Goal: Task Accomplishment & Management: Use online tool/utility

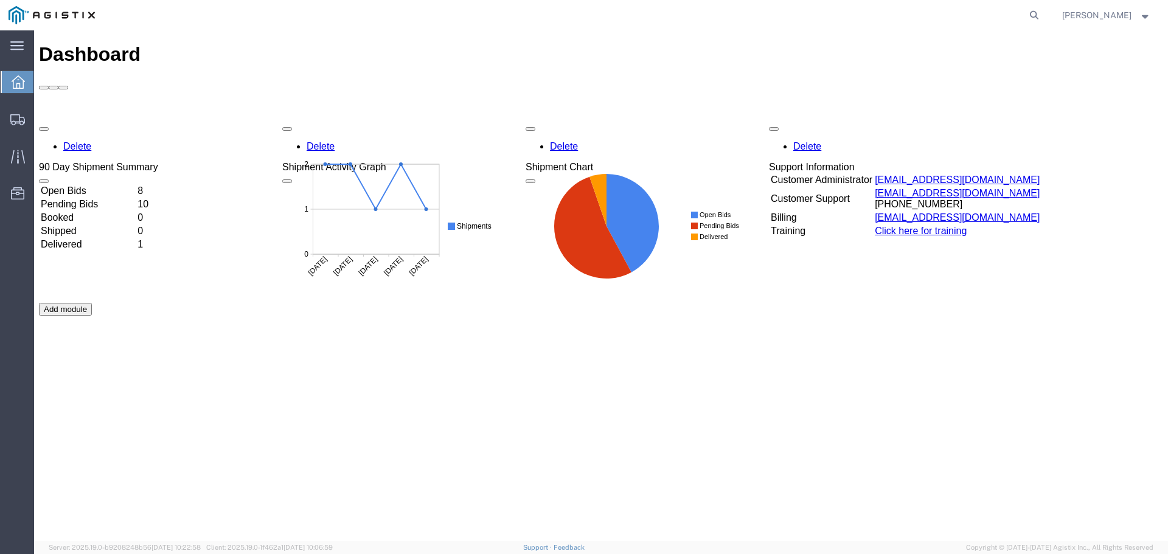
click at [96, 185] on td "Open Bids" at bounding box center [88, 191] width 96 height 12
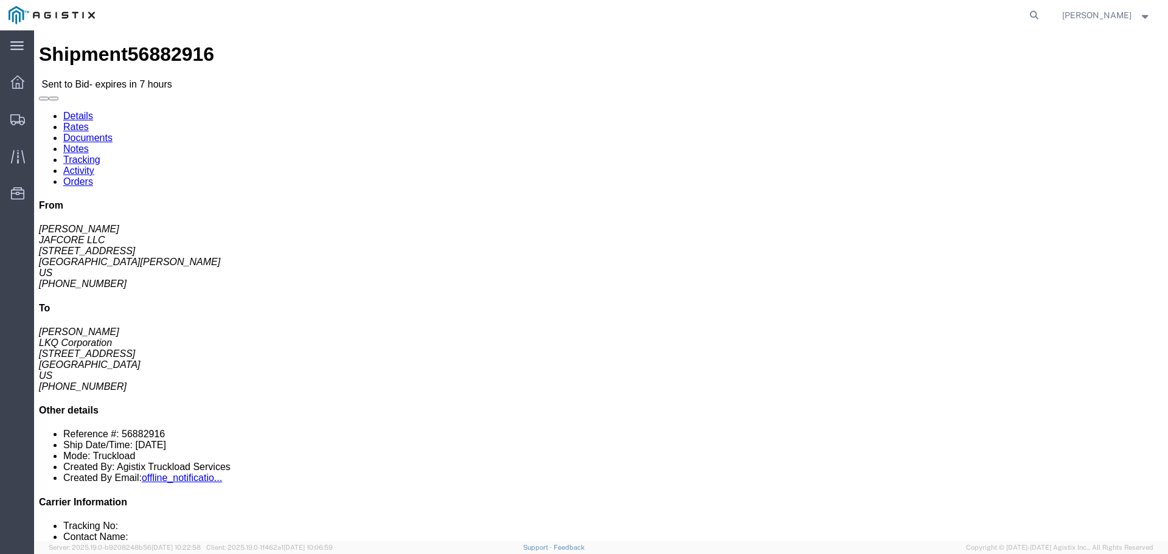
click button "button"
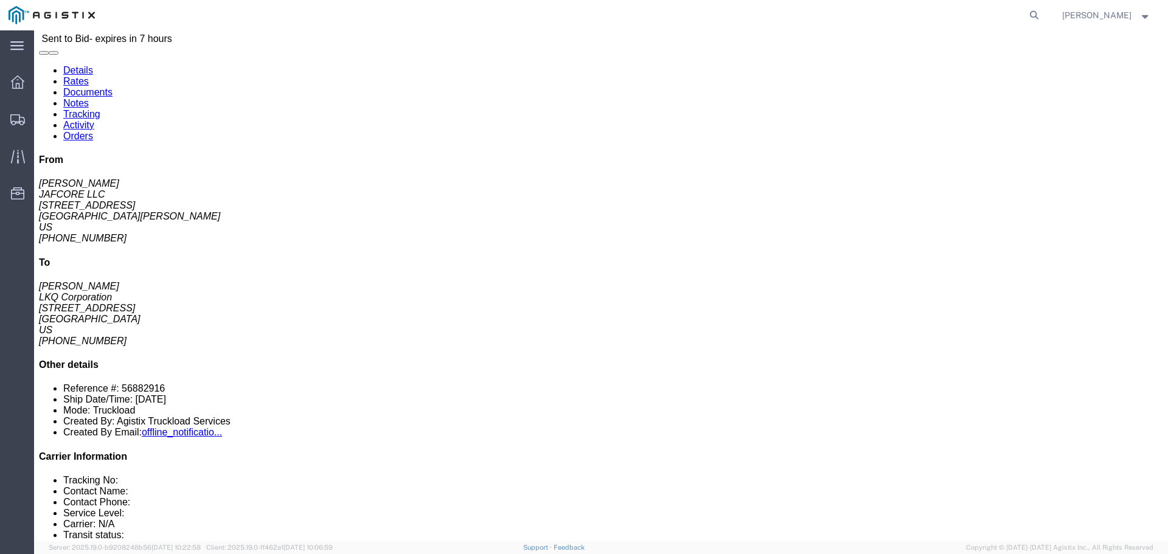
scroll to position [122, 0]
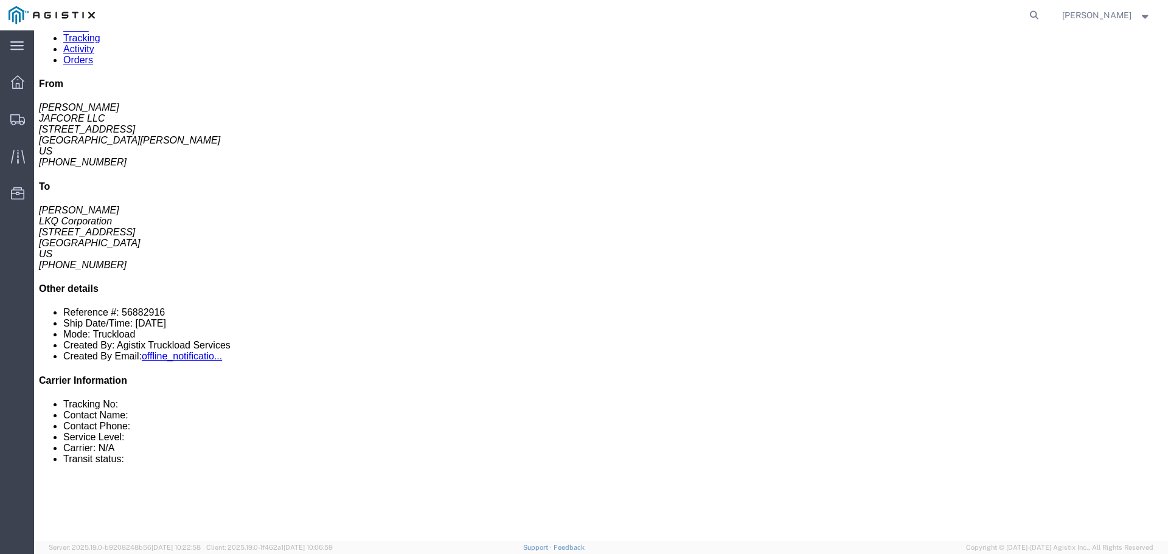
click link "Enter / Modify Bid"
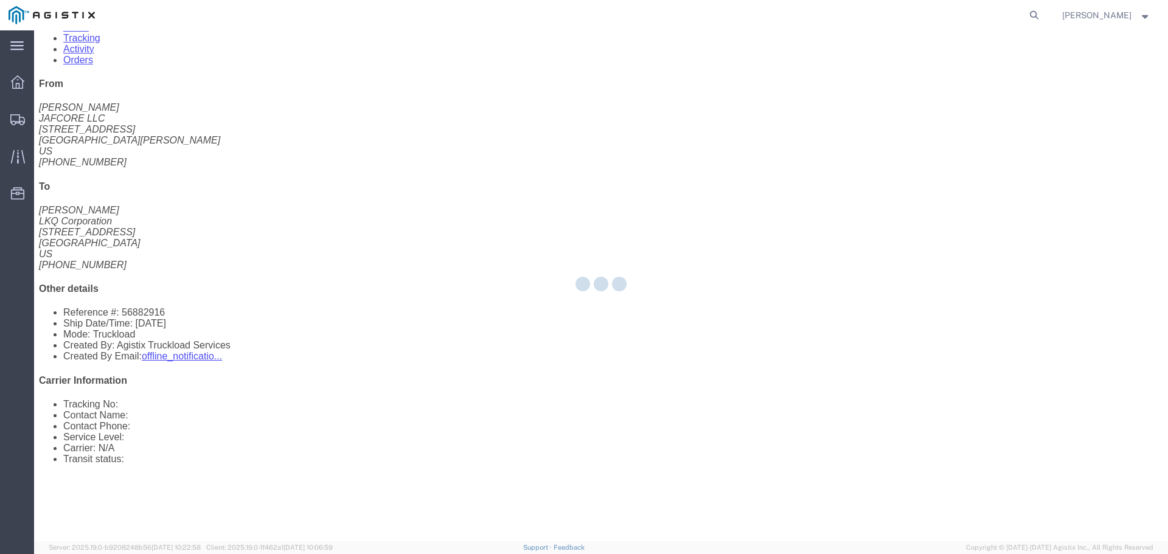
select select "22593"
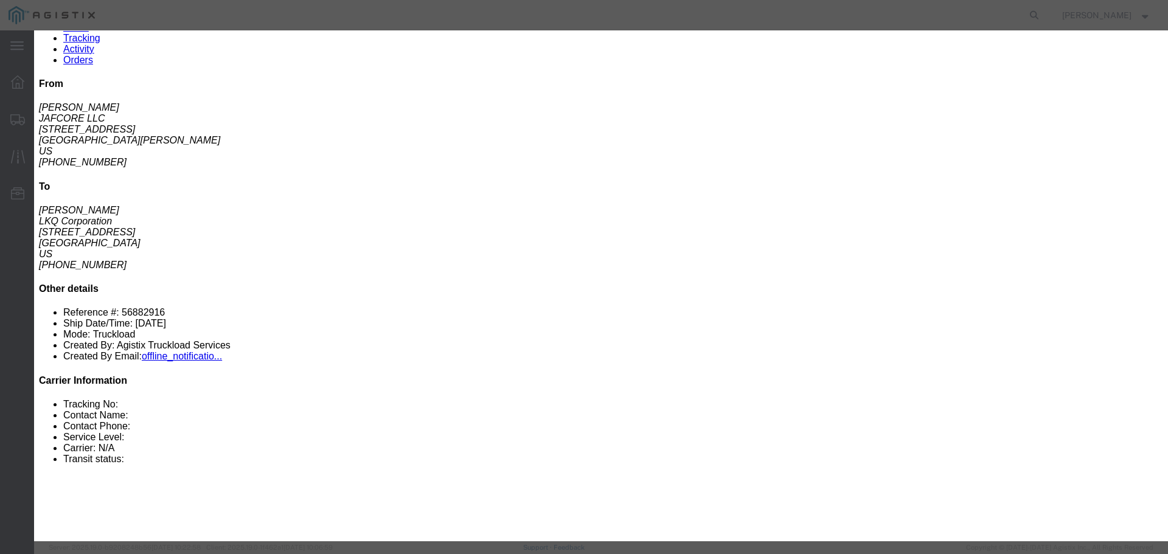
click select "Select Rail TL Standard 3 - 5 Day"
select select "41882"
click select "Select Rail TL Standard 3 - 5 Day"
click input "text"
type input "RLX"
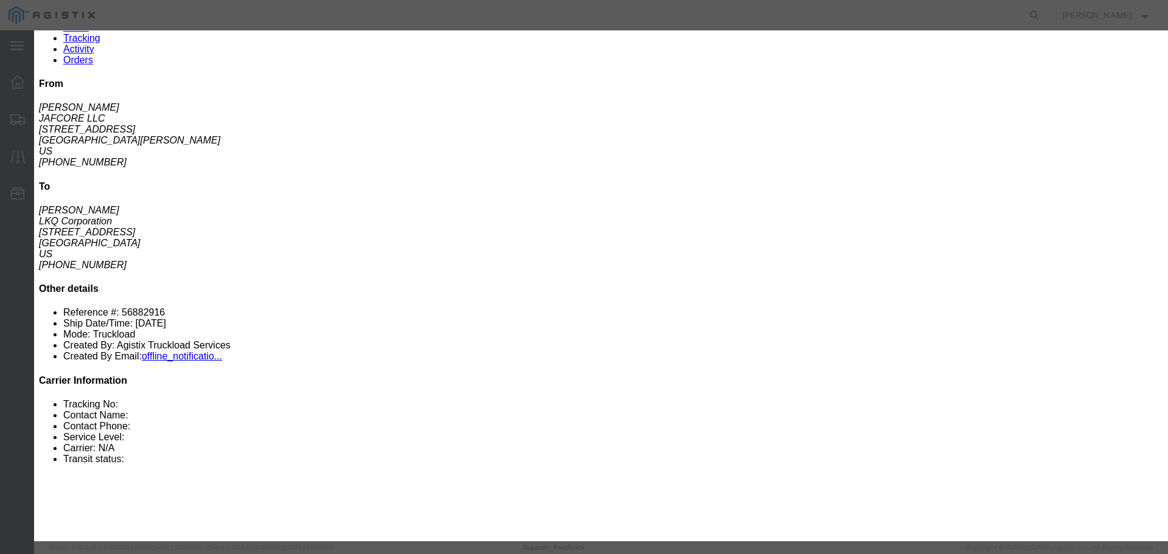
drag, startPoint x: 447, startPoint y: 242, endPoint x: 446, endPoint y: 251, distance: 9.1
click select "Select Air Less than Truckload Multi-Leg Ocean Freight Rail Small Parcel Truckl…"
select select "TL"
click select "Select Air Less than Truckload Multi-Leg Ocean Freight Rail Small Parcel Truckl…"
click input "number"
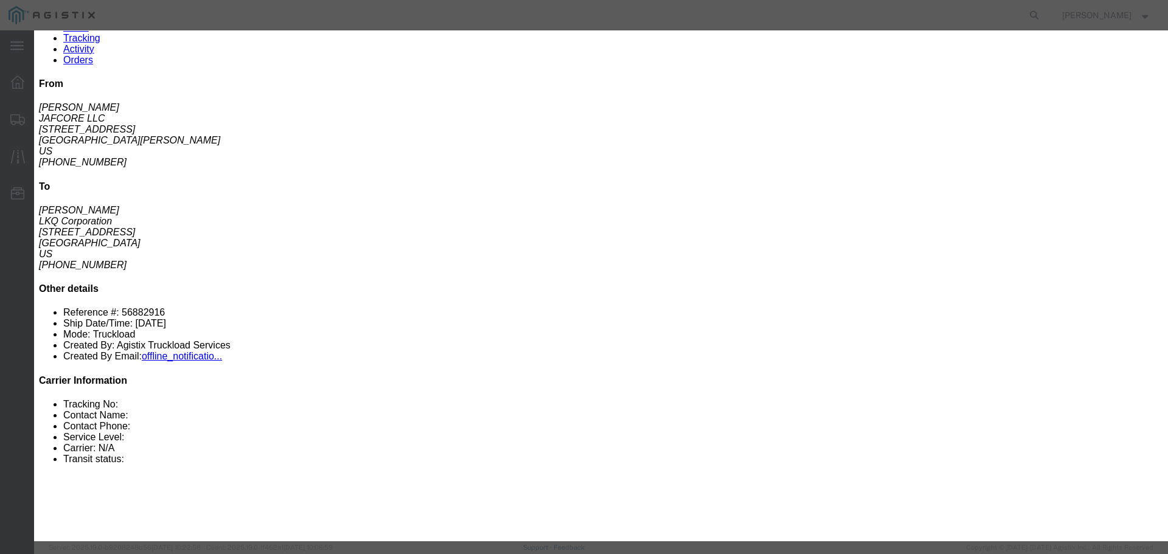
type input "1"
click input "number"
type input "600"
click button "Submit"
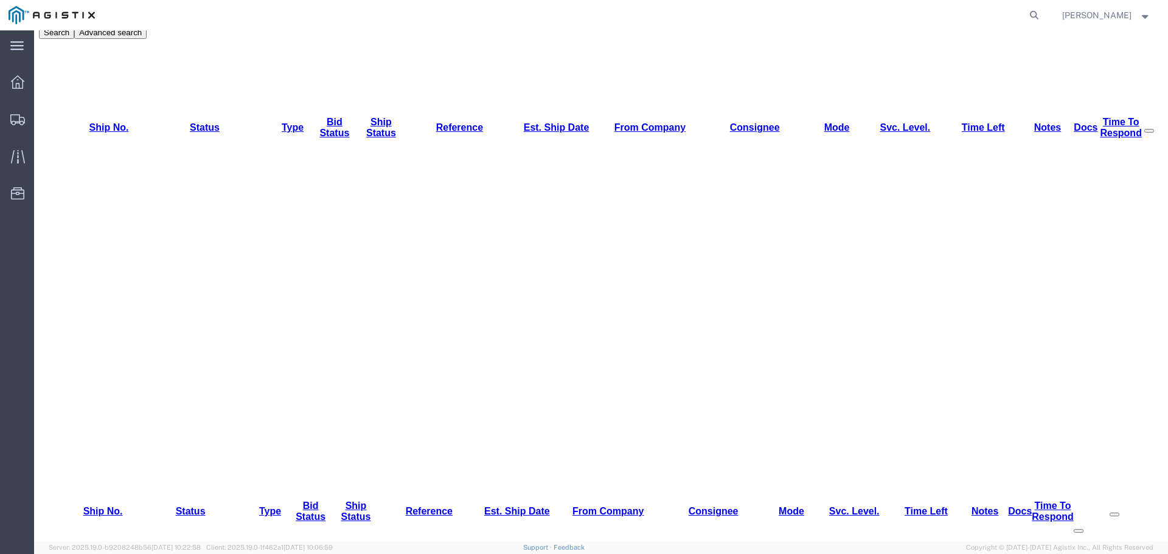
scroll to position [0, 0]
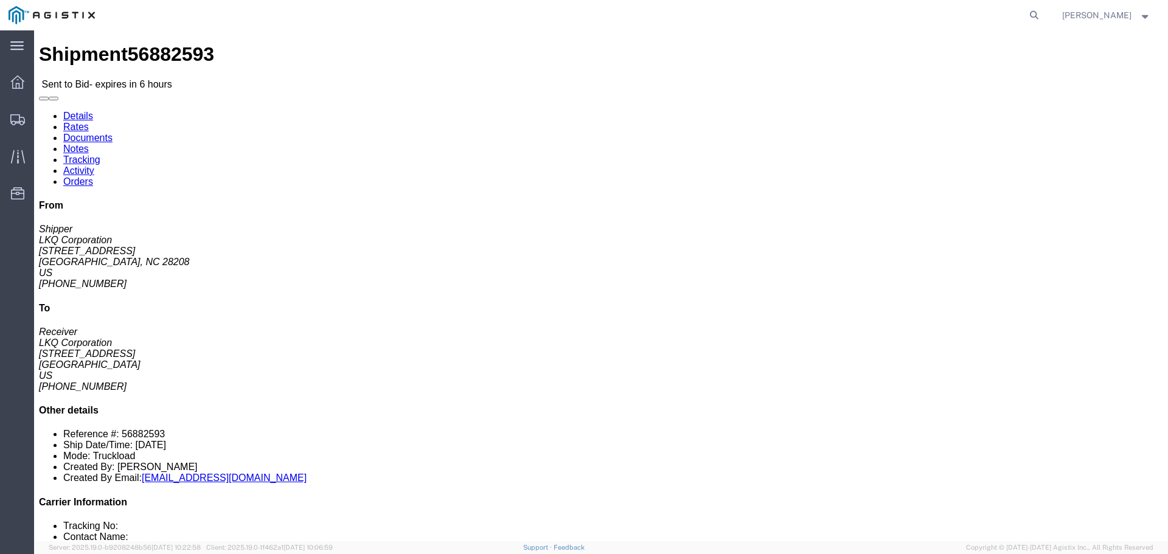
click button "button"
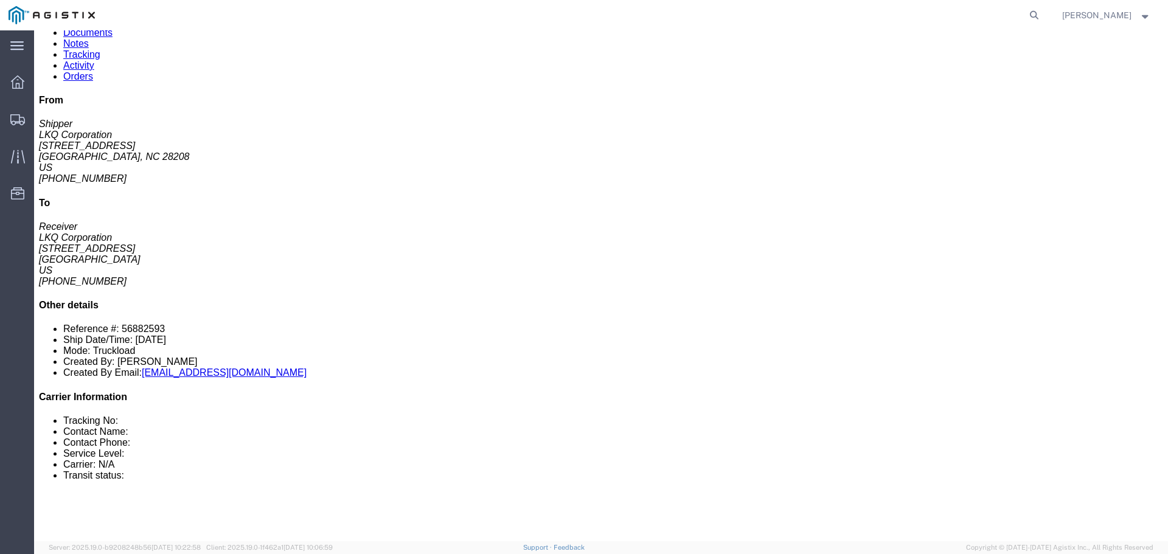
scroll to position [122, 0]
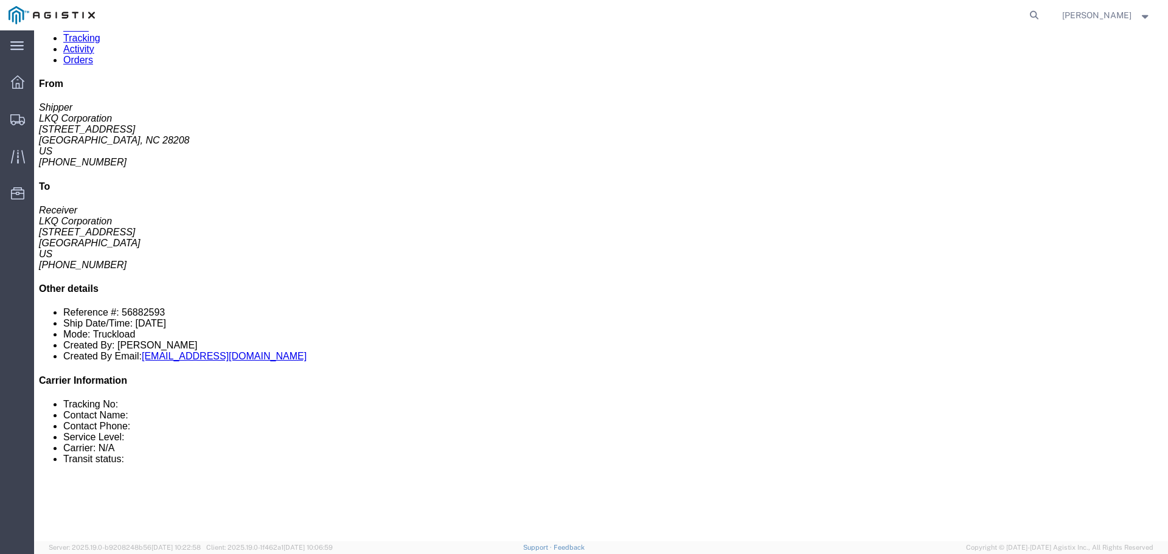
click link "Enter / Modify Bid"
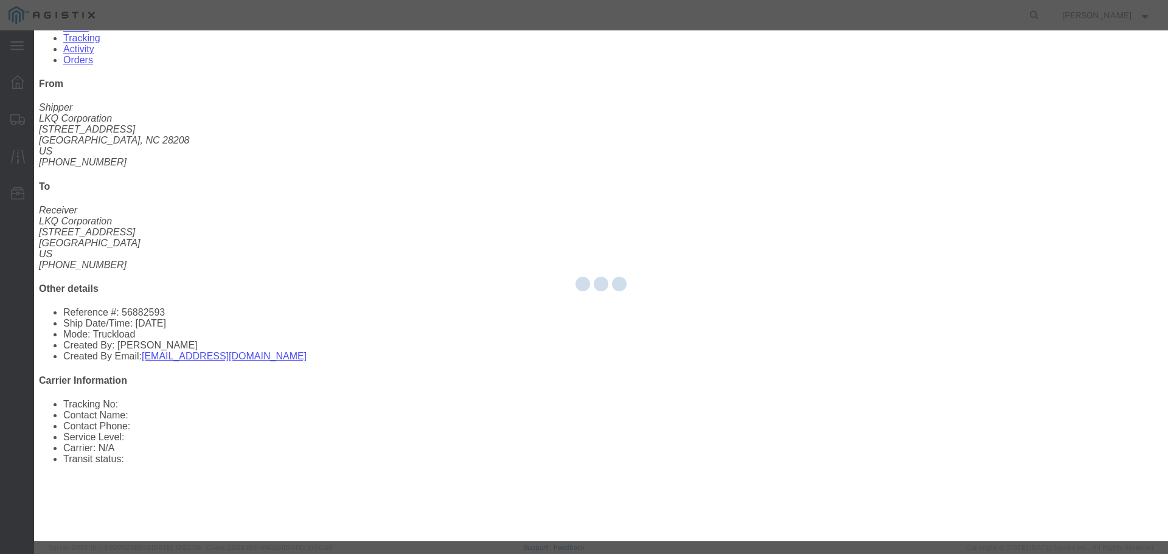
select select "22593"
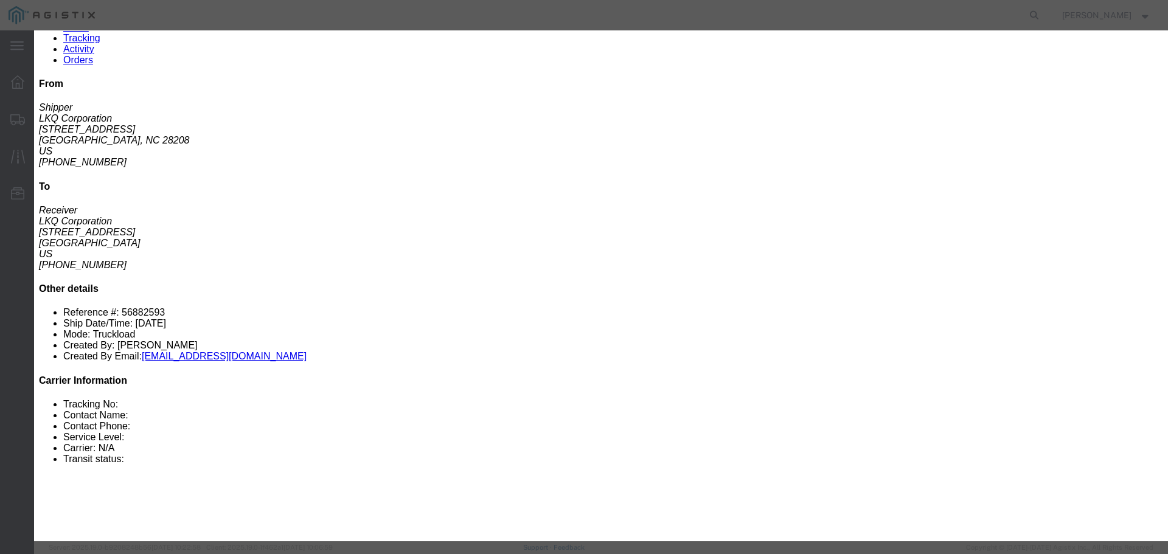
click textarea
type textarea "53'ft Dry Van"
drag, startPoint x: 609, startPoint y: 112, endPoint x: 609, endPoint y: 120, distance: 7.9
click select "Select Rail TL Standard 3 - 5 Day"
select select "41882"
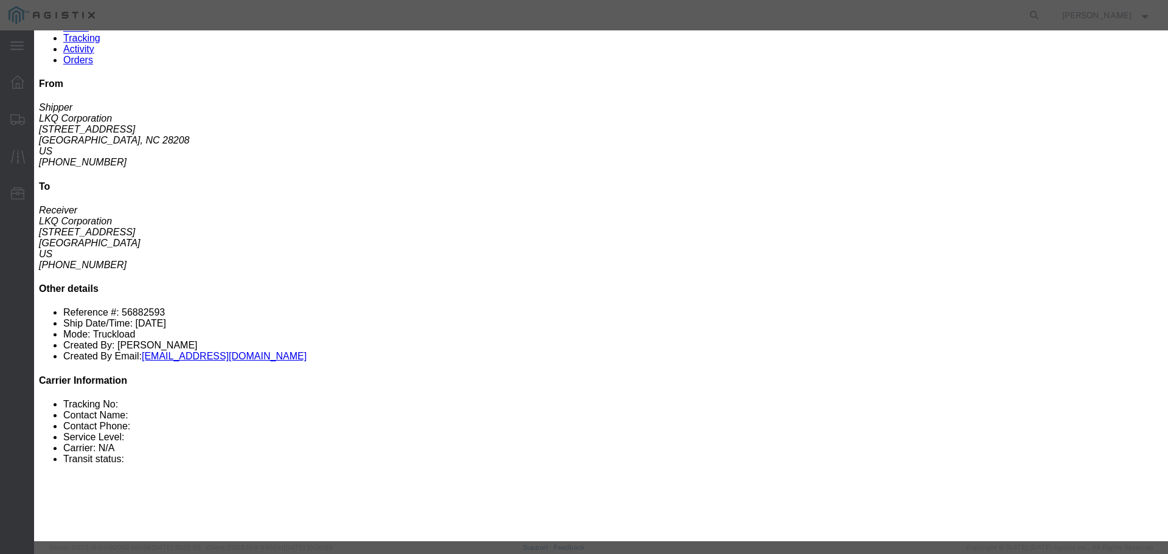
click select "Select Rail TL Standard 3 - 5 Day"
click input "text"
type input "RLX"
click select "Select Air Less than Truckload Multi-Leg Ocean Freight Rail Small Parcel Truckl…"
select select "TL"
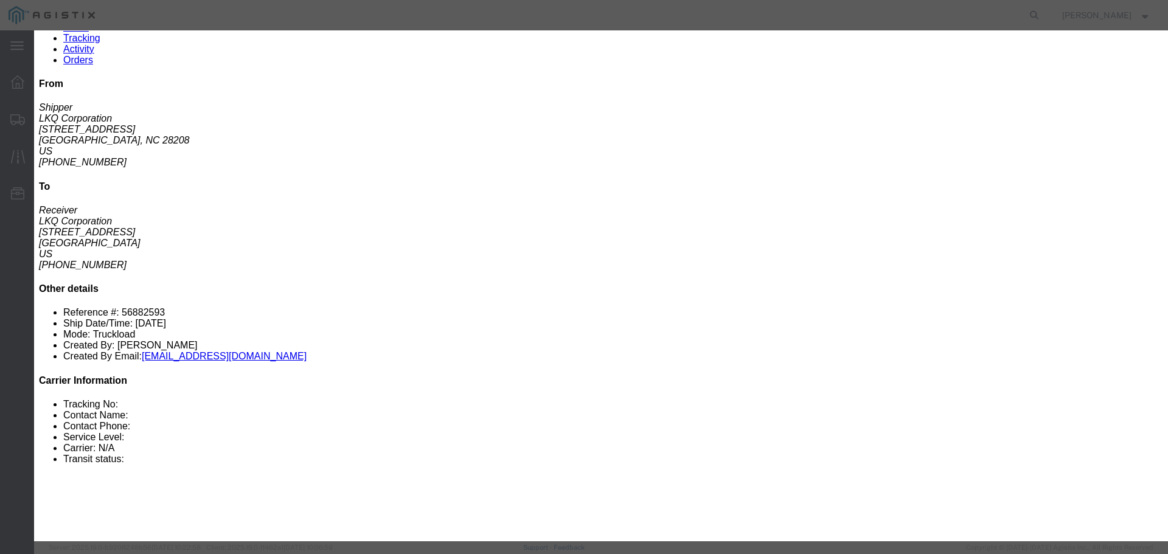
click select "Select Air Less than Truckload Multi-Leg Ocean Freight Rail Small Parcel Truckl…"
click input "number"
type input "1"
click input "number"
type input "675"
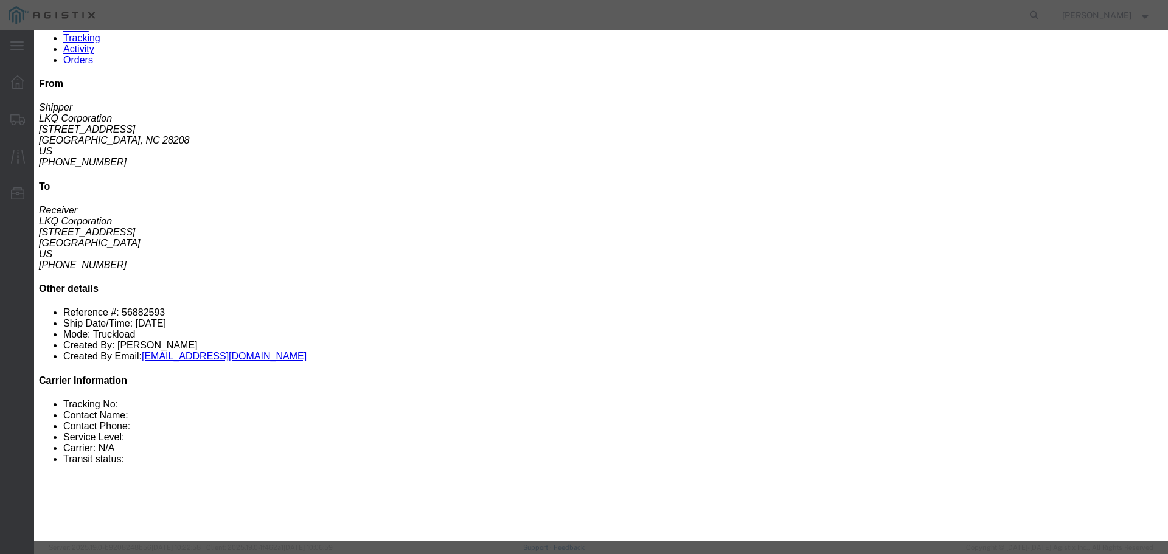
click div "Add charge"
click button "Submit"
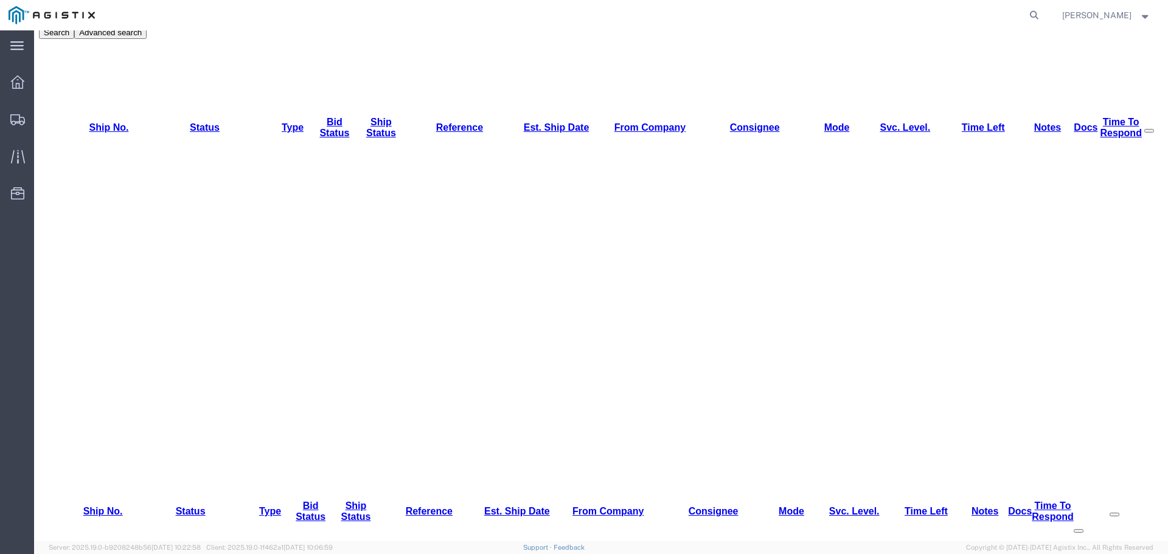
scroll to position [0, 0]
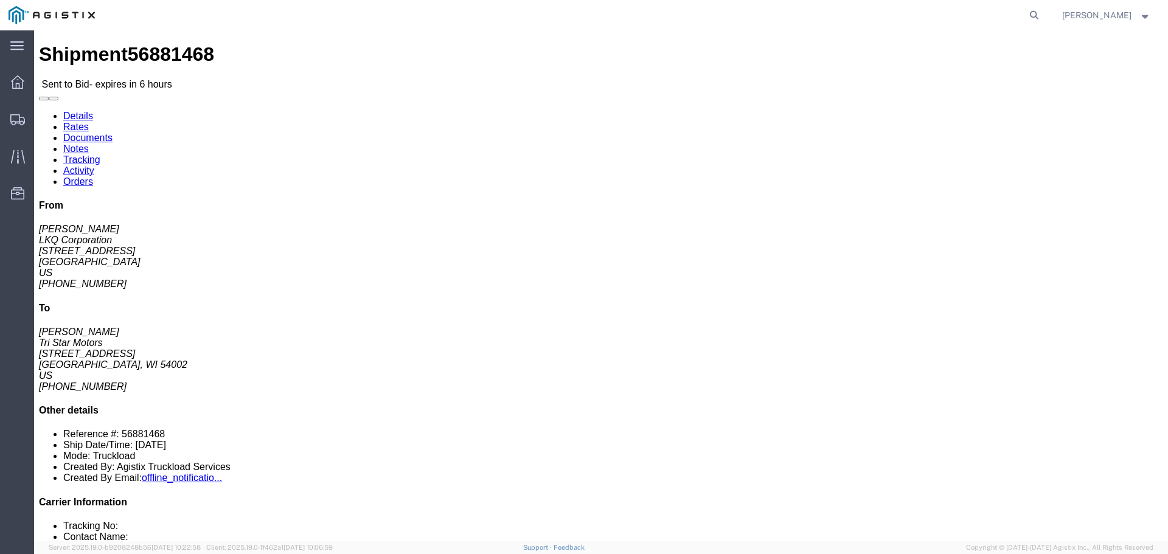
click button "button"
click link "Enter / Modify Bid"
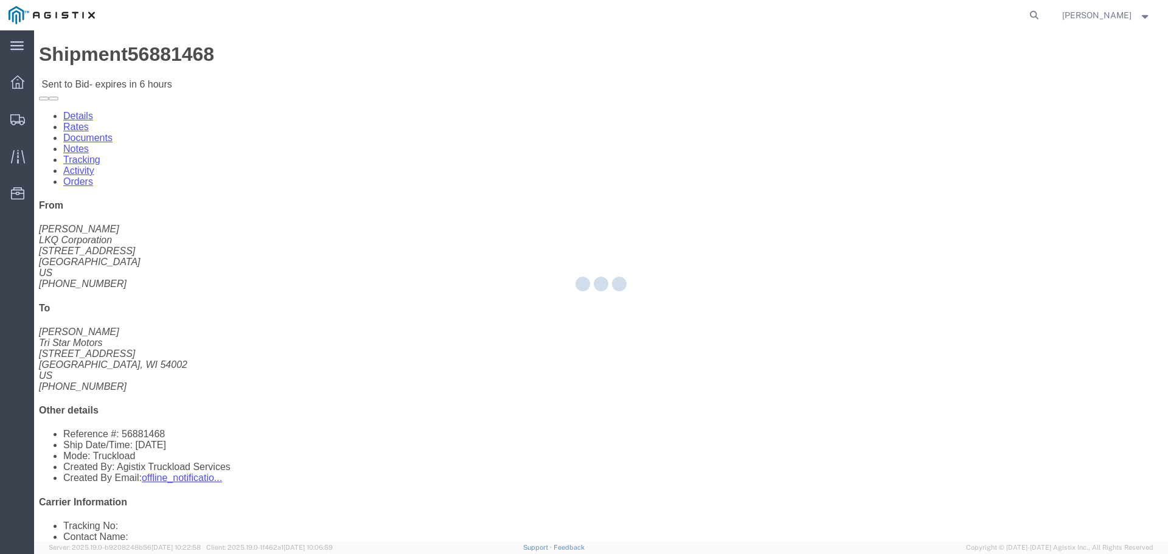
select select "22593"
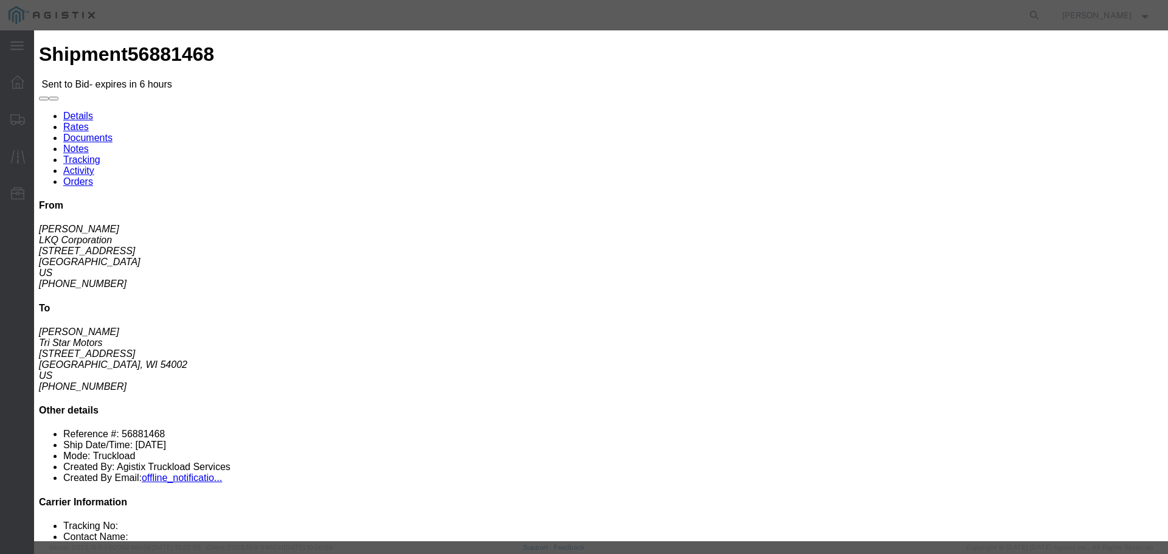
click select "Select Rail TL Standard 3 - 5 Day"
select select "41882"
click select "Select Rail TL Standard 3 - 5 Day"
drag, startPoint x: 806, startPoint y: 115, endPoint x: 816, endPoint y: 126, distance: 15.1
click input "text"
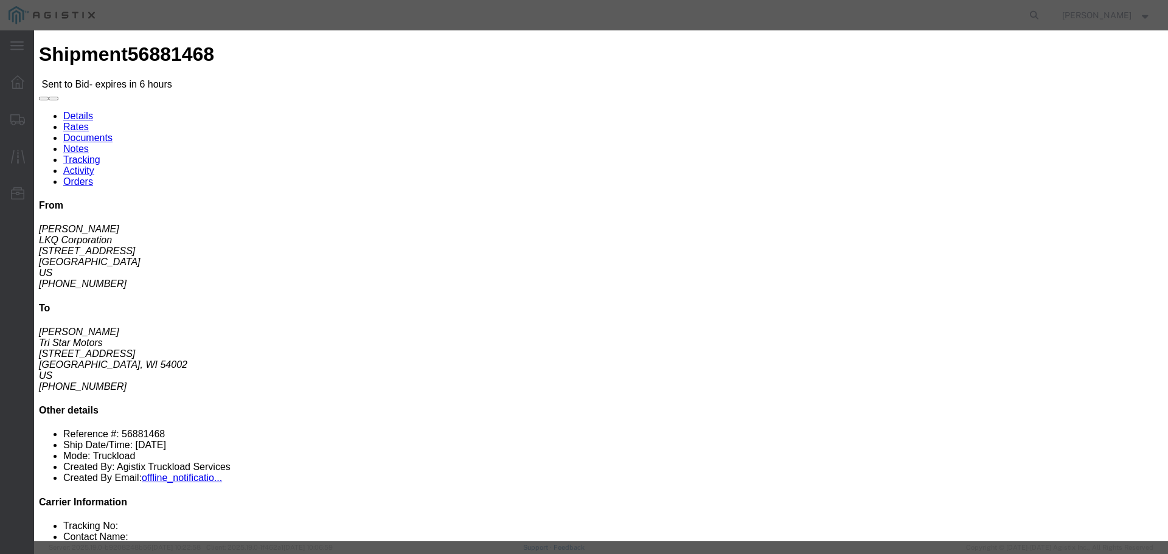
type input "RLX"
drag, startPoint x: 466, startPoint y: 241, endPoint x: 467, endPoint y: 254, distance: 12.8
click select "Select Air Less than Truckload Multi-Leg Ocean Freight Rail Small Parcel Truckl…"
select select "TL"
click select "Select Air Less than Truckload Multi-Leg Ocean Freight Rail Small Parcel Truckl…"
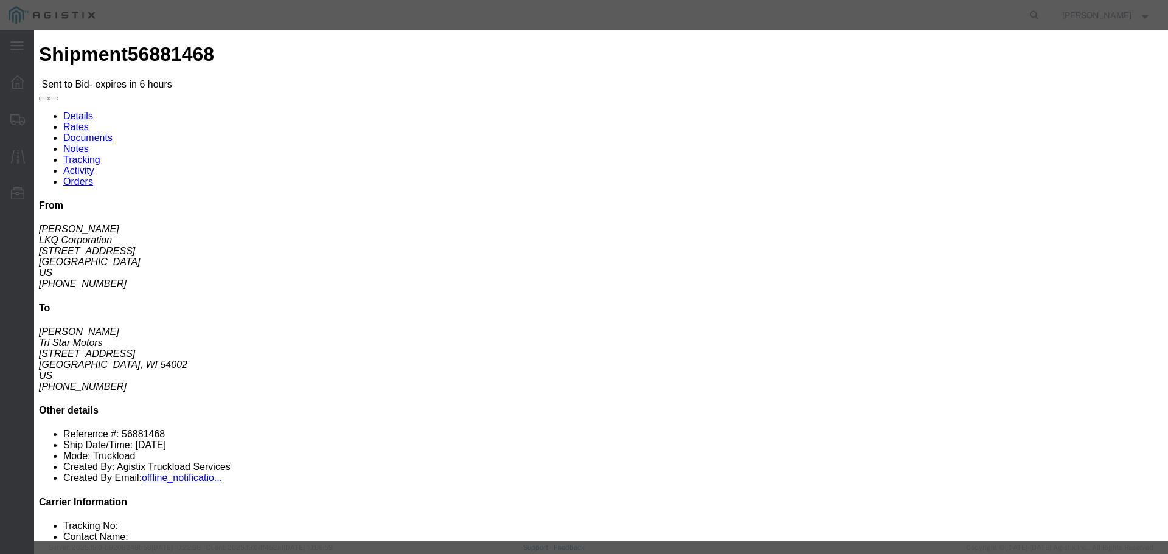
click input "number"
type input "2"
click input "number"
type input "1900"
click div "Mode Select Air Less than Truckload Multi-Leg Ocean Freight Rail Small Parcel T…"
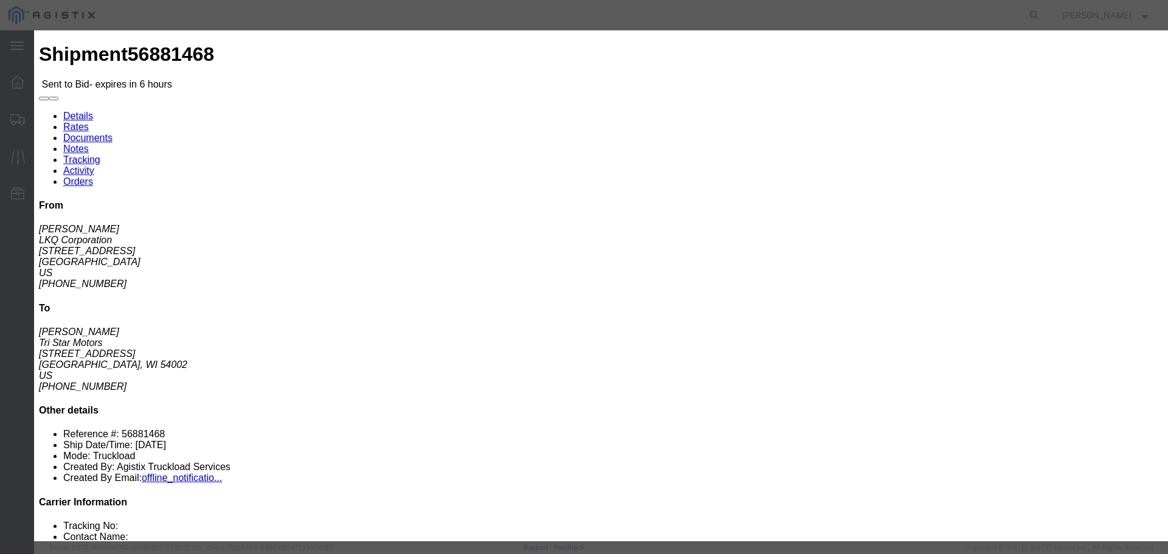
click button "Submit"
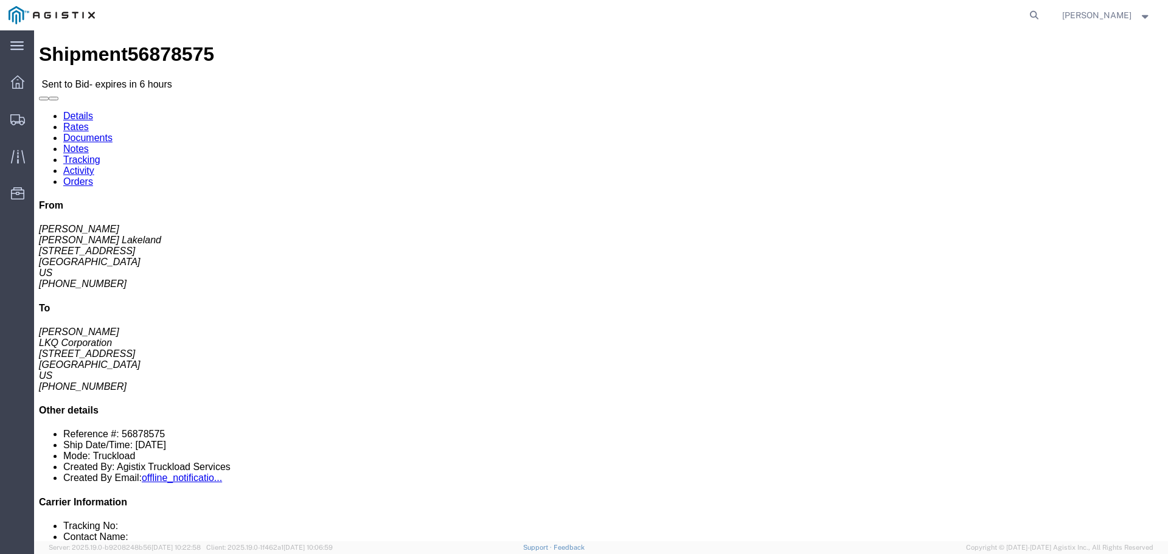
click link "Enter / Modify Bid"
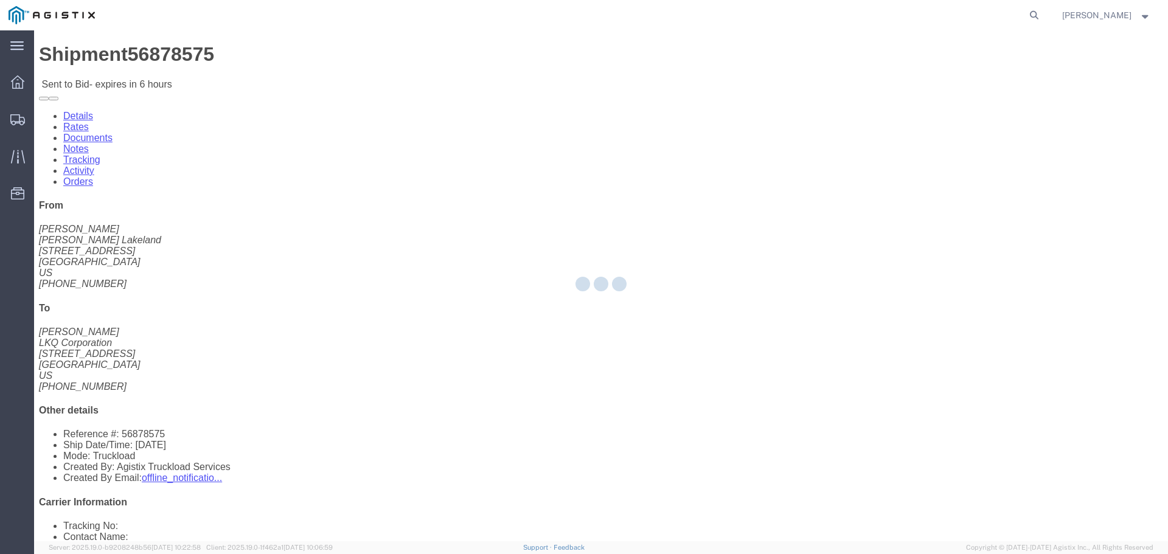
select select "22593"
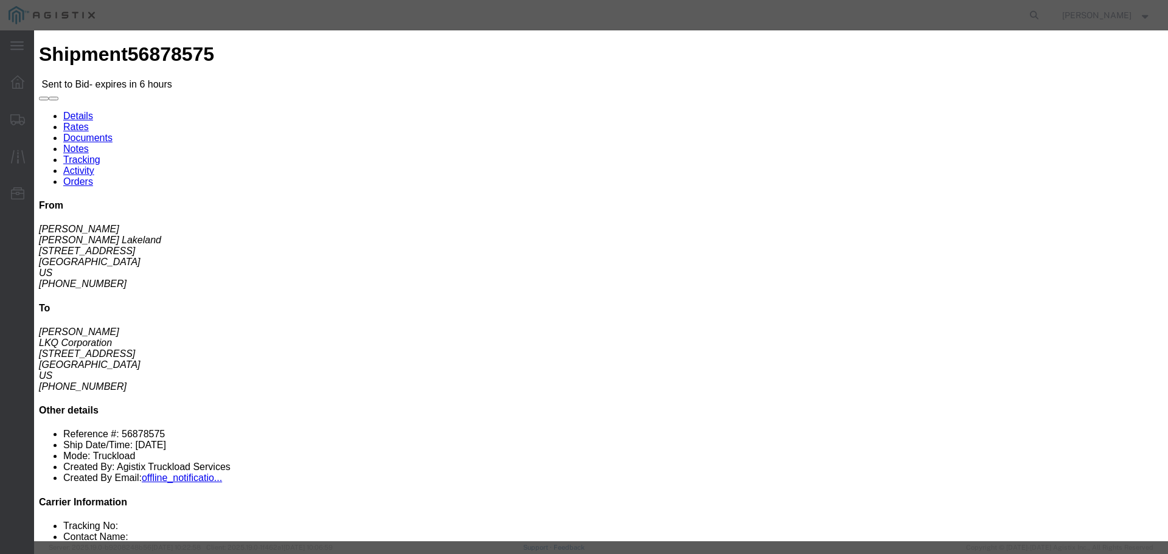
click select "Select Rail TL Standard 3 - 5 Day"
select select "41882"
click select "Select Rail TL Standard 3 - 5 Day"
click div "Bid Name"
click input "text"
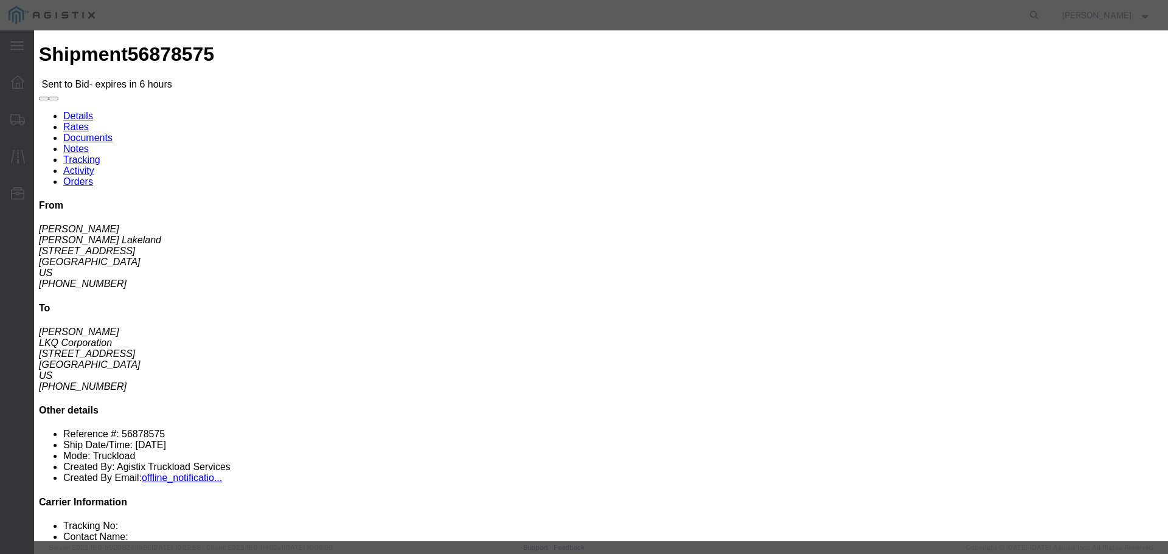
type input "RLX"
click div "Reference"
click select "Select Air Less than Truckload Multi-Leg Ocean Freight Rail Small Parcel Truckl…"
select select "TL"
click select "Select Air Less than Truckload Multi-Leg Ocean Freight Rail Small Parcel Truckl…"
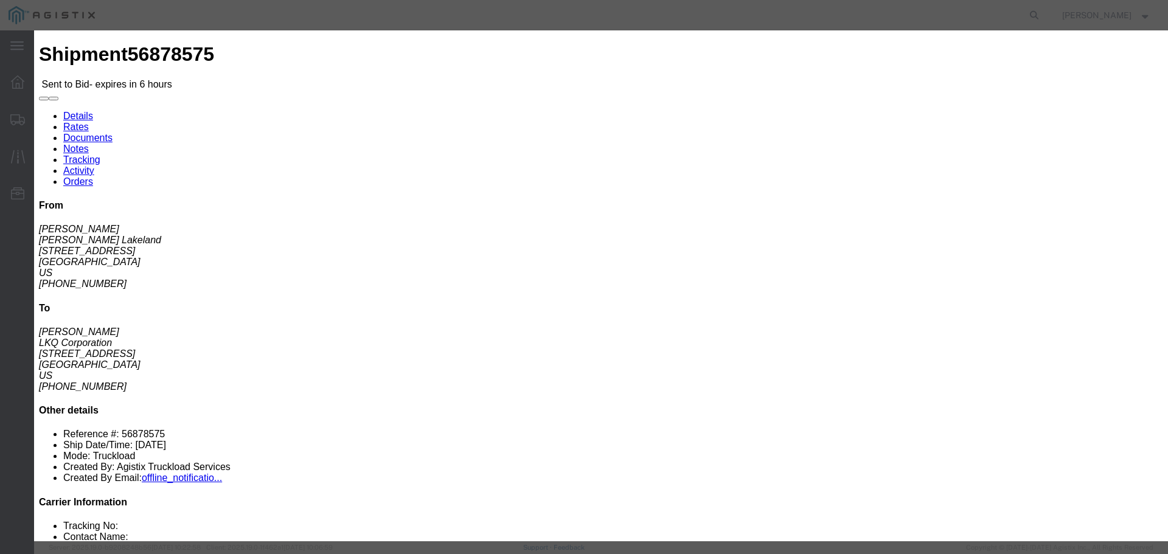
click input "number"
type input "1"
click input "number"
type input "1"
click div "Select 2 Day Service 3 Axle Winch Truck 3 to 5 Day Service 96L Domestic Flat Ra…"
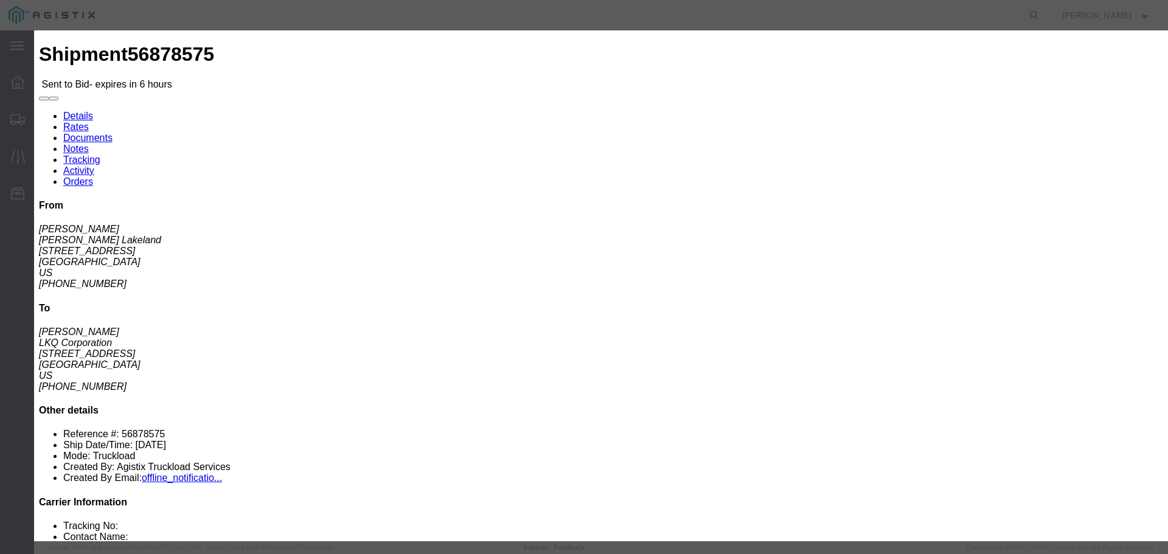
click input "1"
type input "515"
click div "Add charge"
click button "Submit"
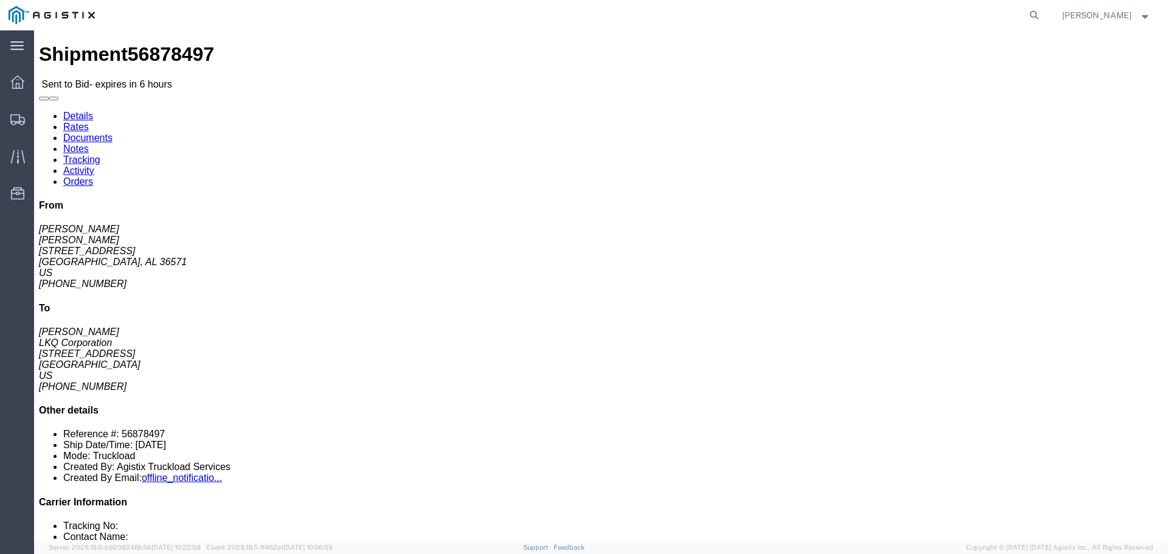
click button "button"
click link "Enter / Modify Bid"
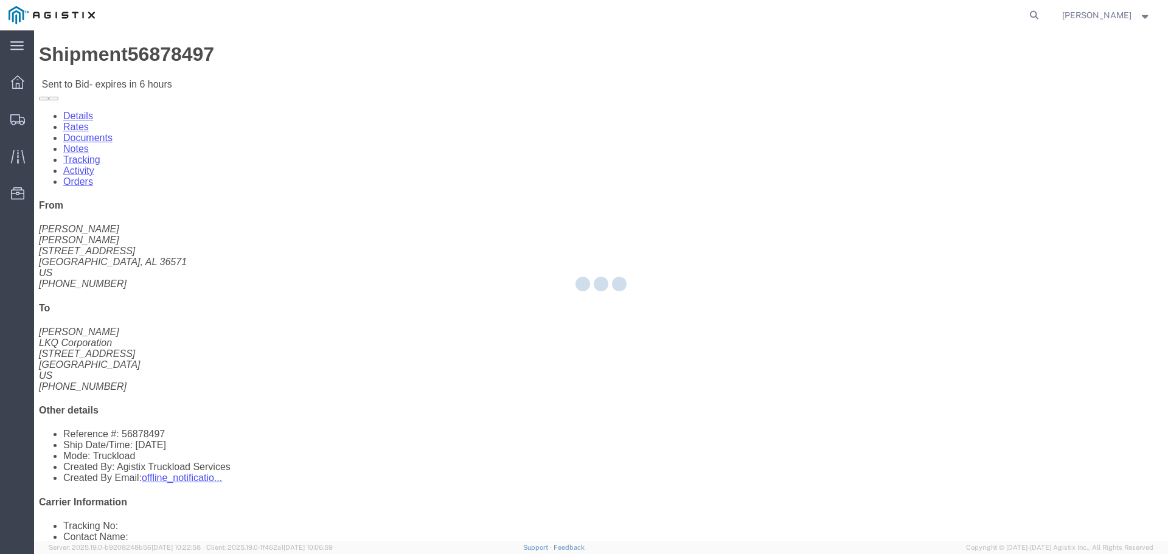
select select "22593"
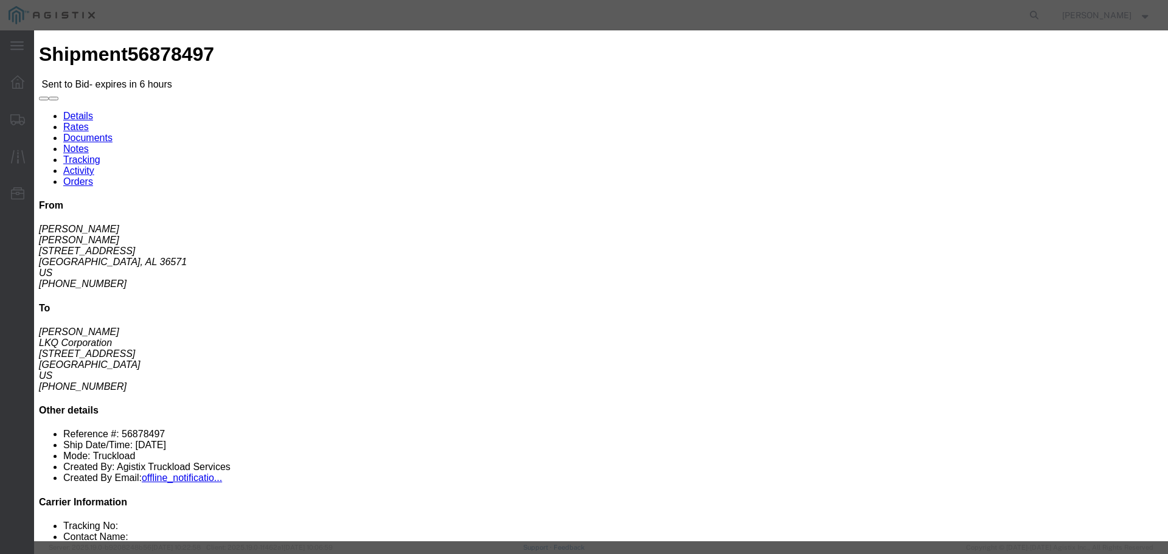
click select "Select Rail TL Standard 3 - 5 Day"
select select "41882"
click select "Select Rail TL Standard 3 - 5 Day"
click input "text"
type input "RLX"
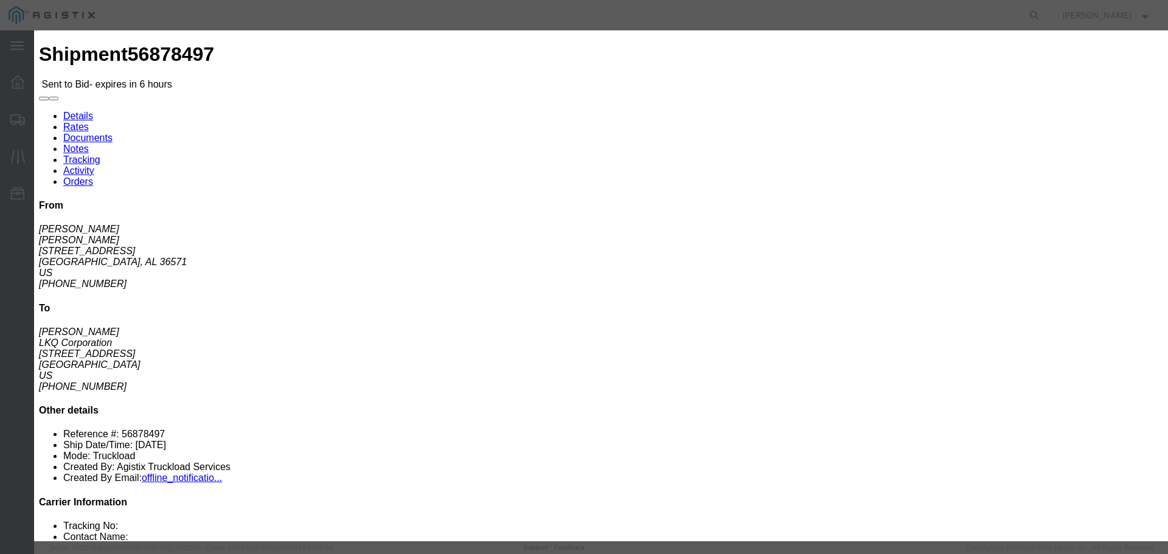
drag, startPoint x: 501, startPoint y: 245, endPoint x: 494, endPoint y: 246, distance: 7.4
click select "Select Air Less than Truckload Multi-Leg Ocean Freight Rail Small Parcel Truckl…"
select select "TL"
click select "Select Air Less than Truckload Multi-Leg Ocean Freight Rail Small Parcel Truckl…"
click input "number"
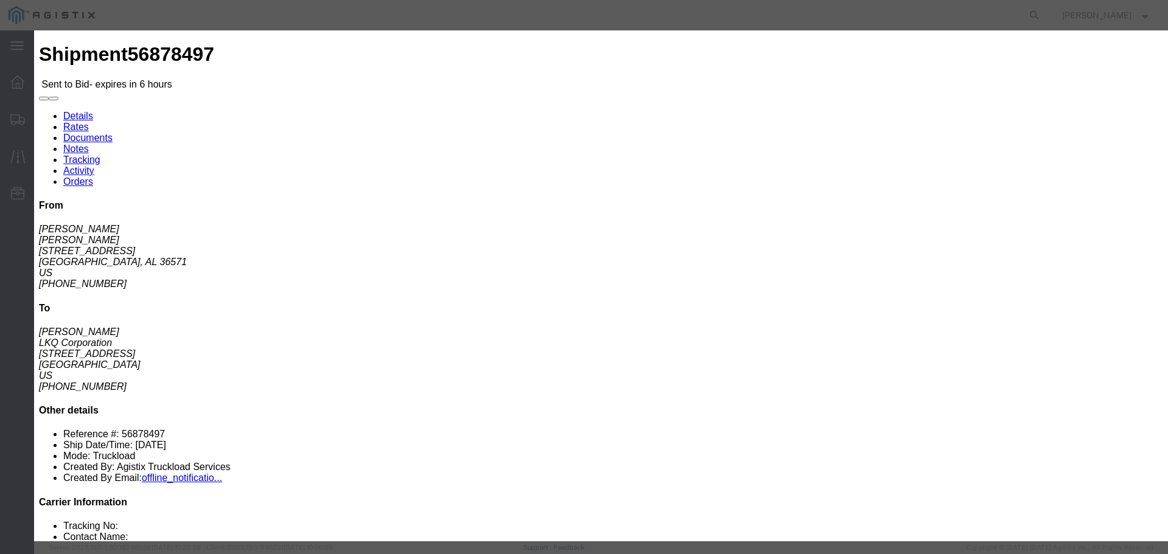
type input "1"
click input "number"
type input "850"
click div "Mode Select Air Less than Truckload Multi-Leg Ocean Freight Rail Small Parcel T…"
click div "Reference"
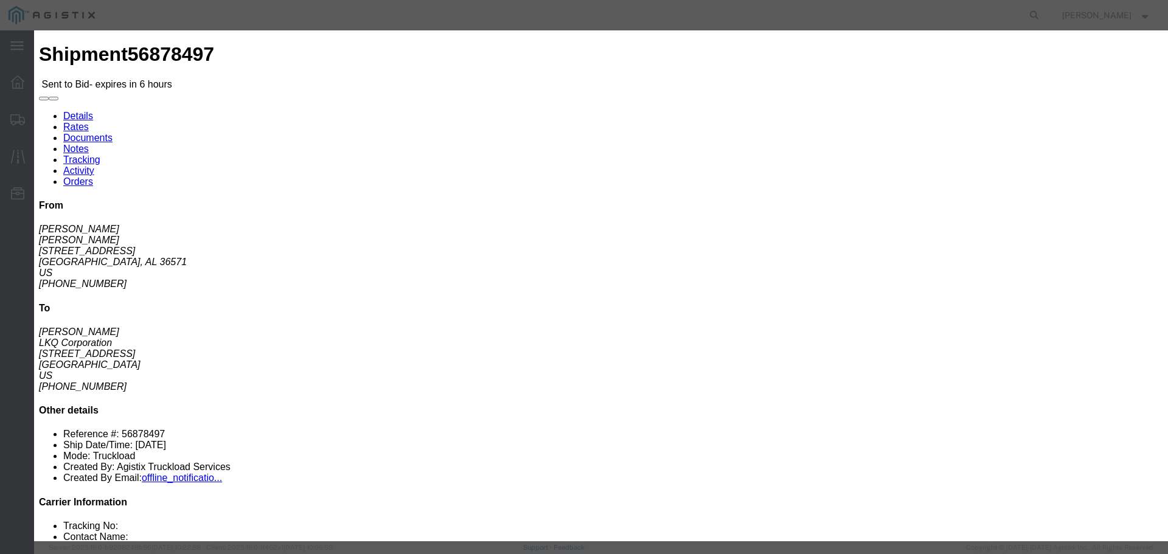
click button "Submit"
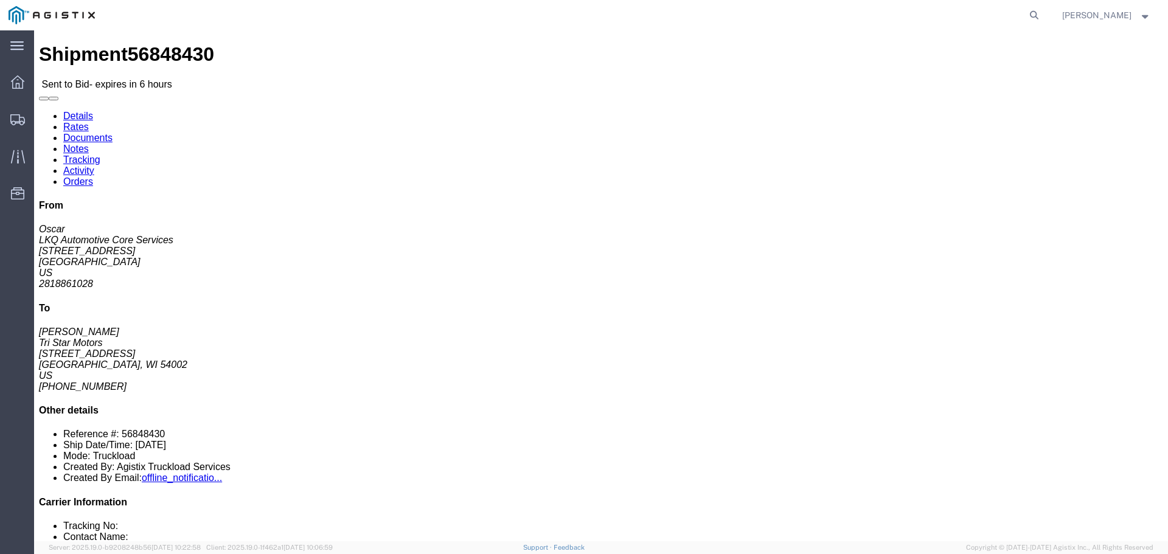
click link "Enter / Modify Bid"
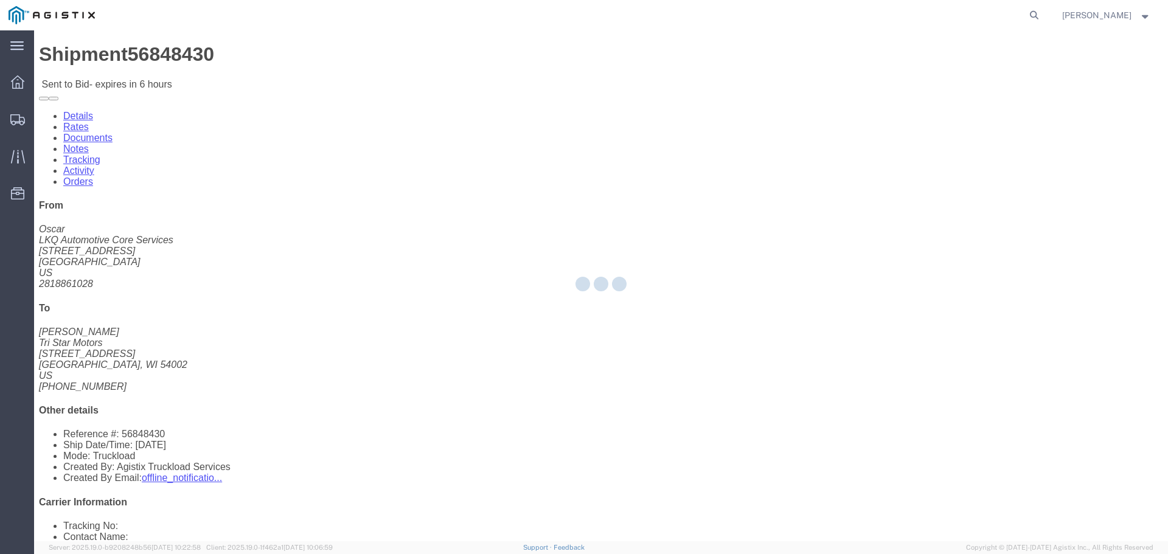
select select "22593"
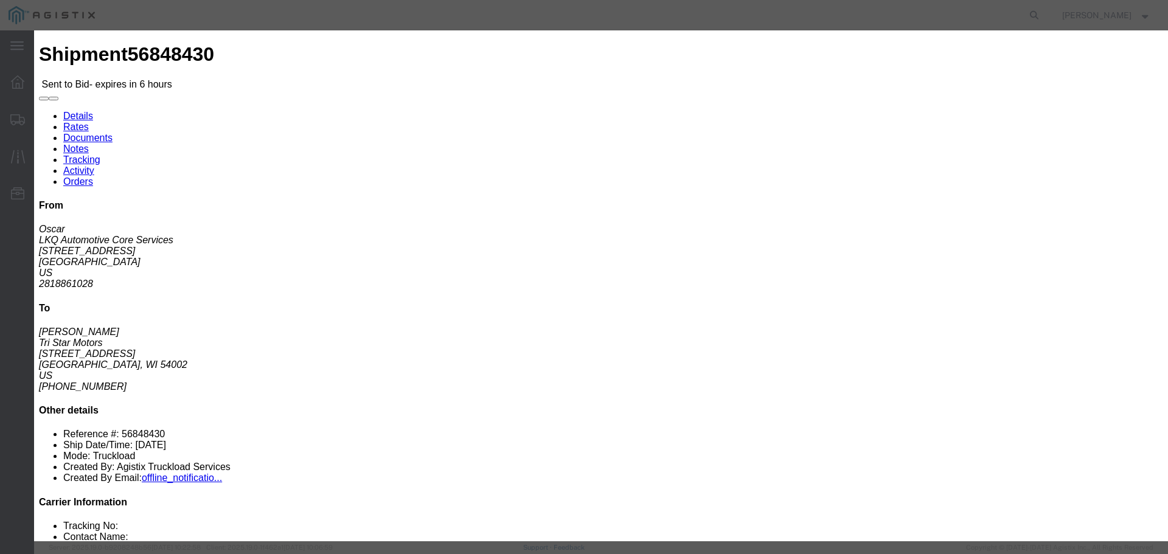
click button "button"
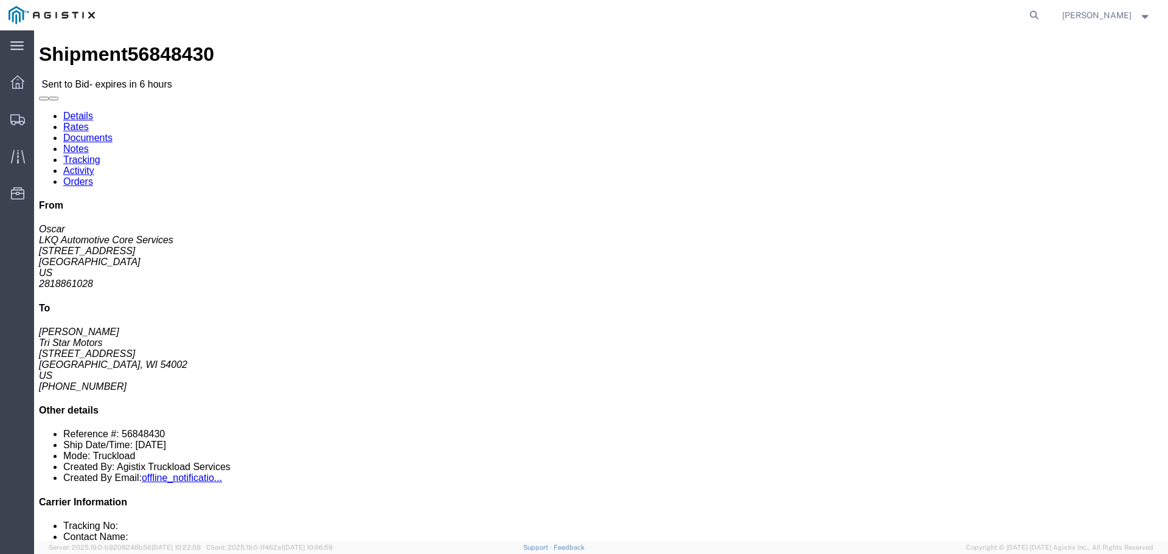
click button "button"
click link "Enter / Modify Bid"
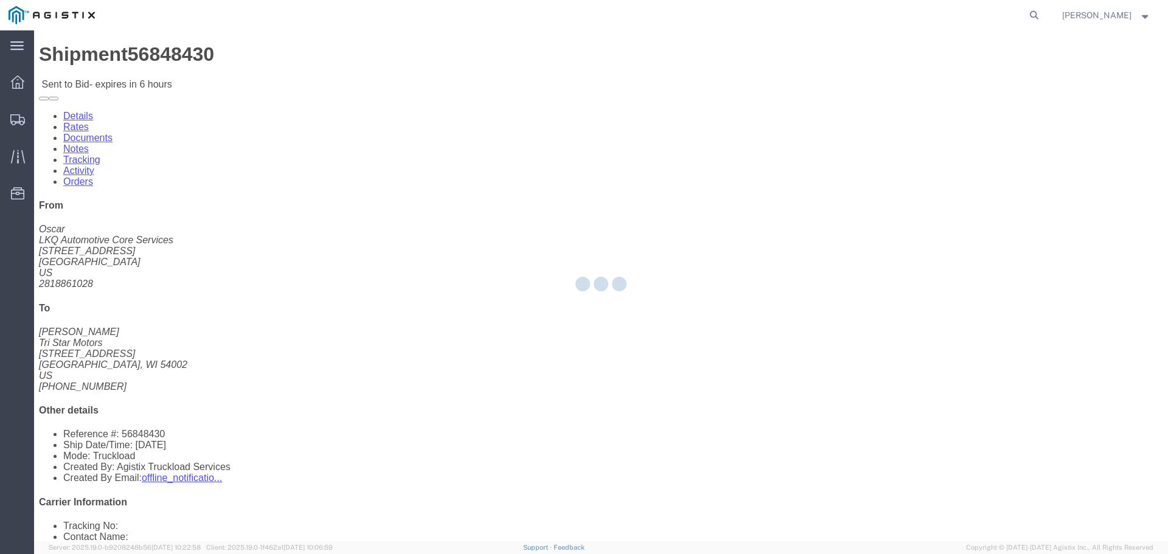
select select "22593"
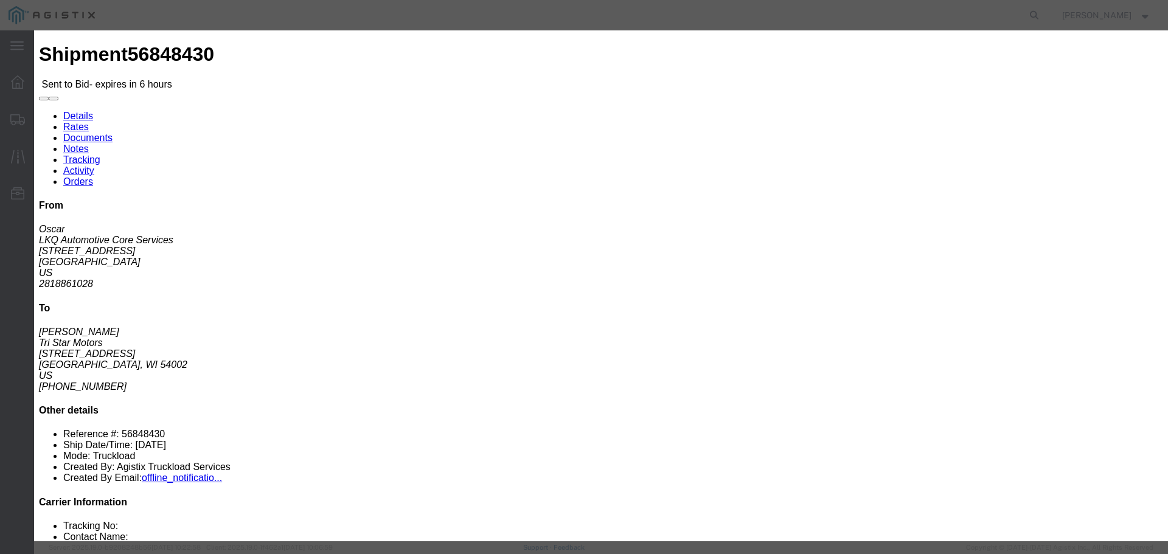
click select "Select Rail TL Standard 3 - 5 Day"
select select "41882"
click select "Select Rail TL Standard 3 - 5 Day"
click input "text"
type input "RLX"
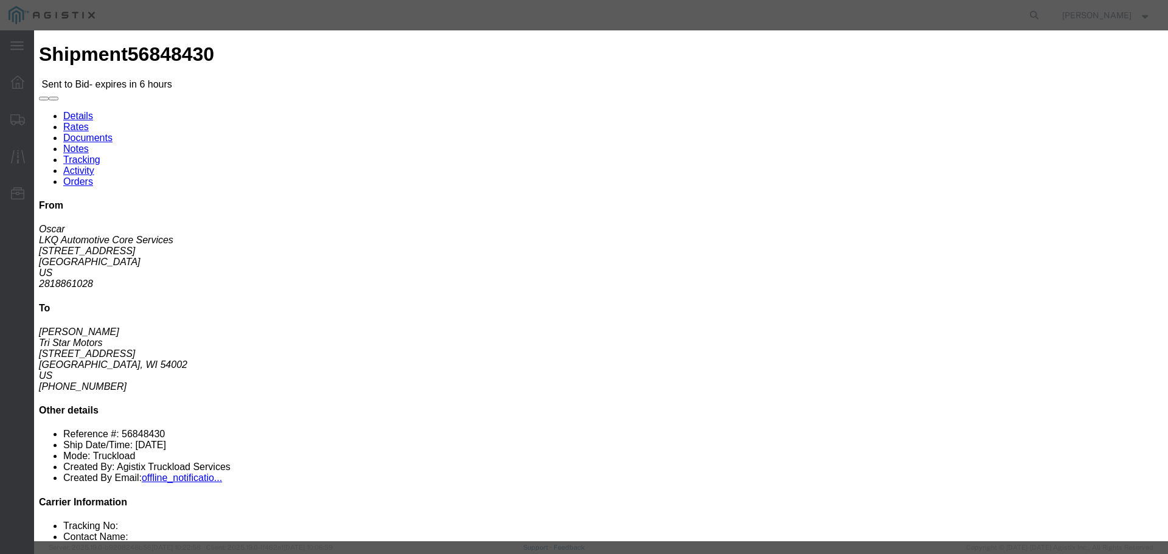
click div
click div "Mode Select Air Less than Truckload Multi-Leg Ocean Freight Rail Small Parcel T…"
click select "Select Air Less than Truckload Multi-Leg Ocean Freight Rail Small Parcel Truckl…"
select select "TL"
click select "Select Air Less than Truckload Multi-Leg Ocean Freight Rail Small Parcel Truckl…"
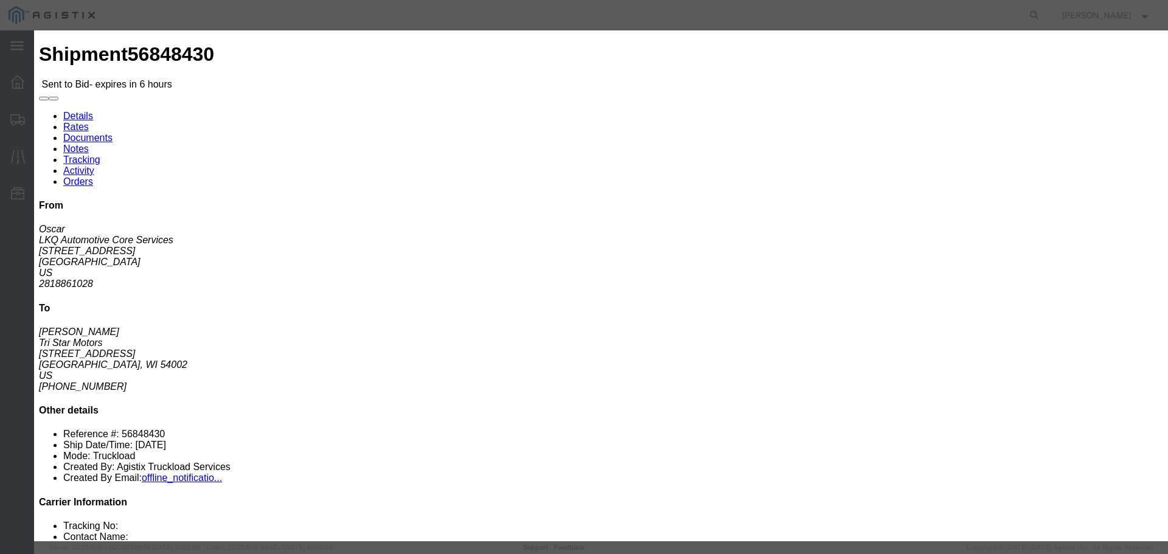
click input "number"
type input "2200"
click input "number"
type input "3"
click div "Mode Select Air Less than Truckload Multi-Leg Ocean Freight Rail Small Parcel T…"
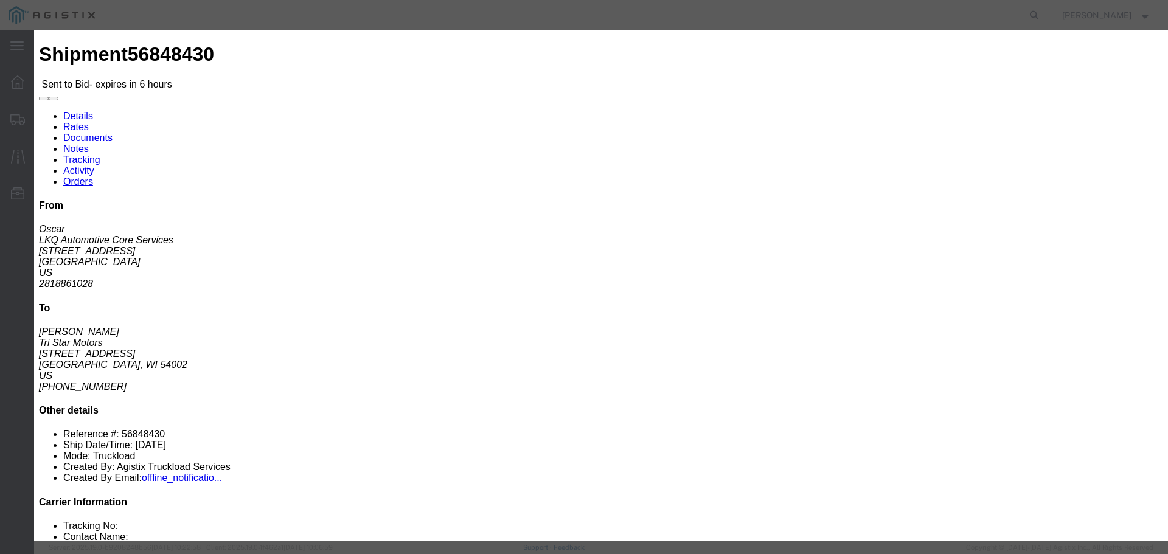
click input "3"
type input "2200"
click input "2200"
type input "2"
type input "3"
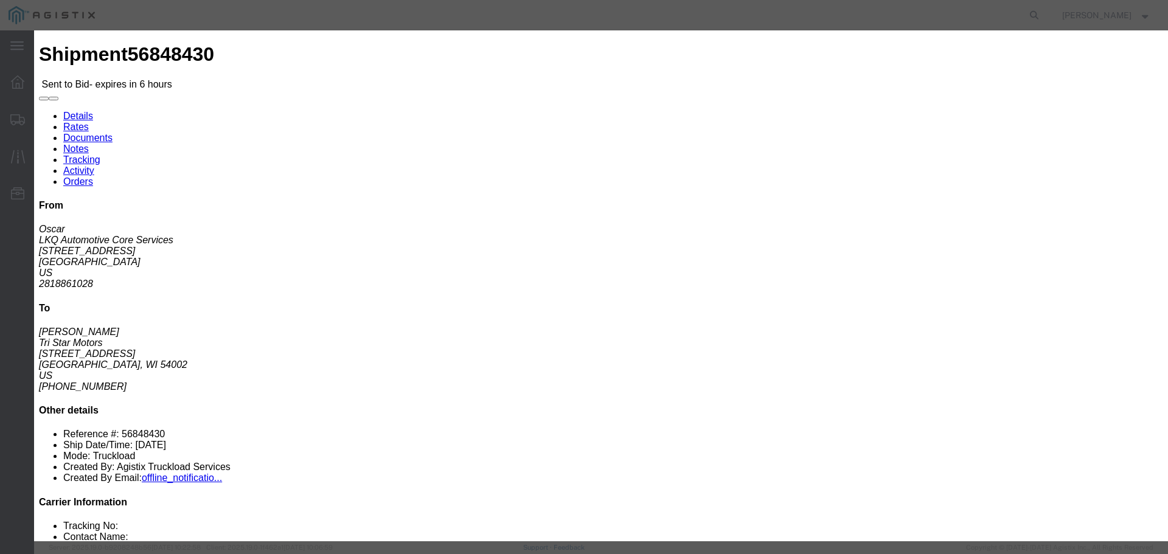
click div "Sub total 2,200.00"
click button "Submit"
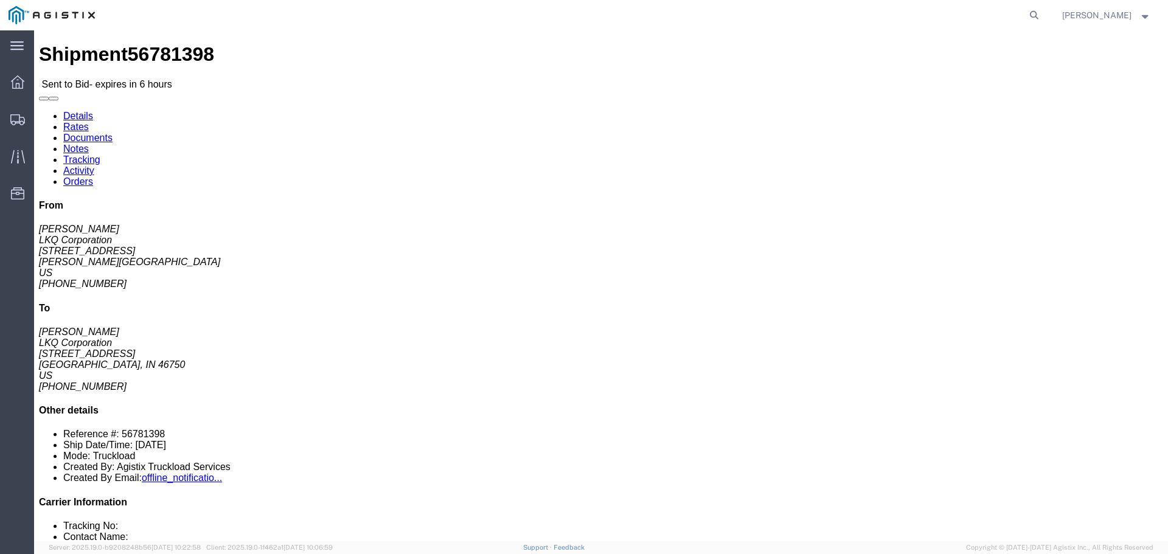
click button "button"
click link "Enter / Modify Bid"
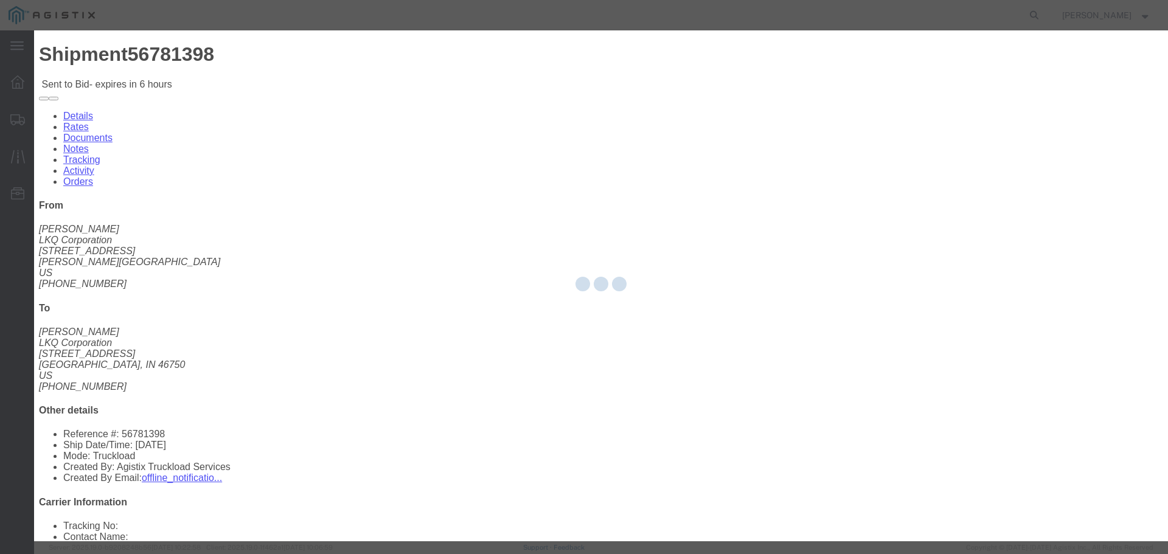
select select "22593"
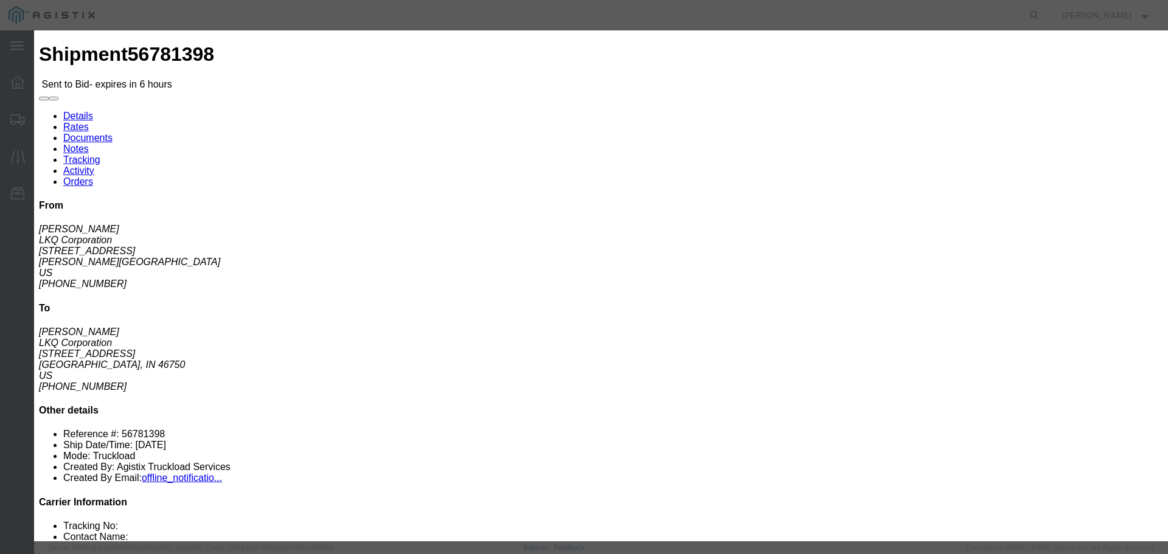
click select "Select Rail TL Standard 3 - 5 Day"
select select "41882"
click select "Select Rail TL Standard 3 - 5 Day"
click input "text"
click div "Bid Information Vendor Select Riverstone Logistics LLC Service Level Select Rai…"
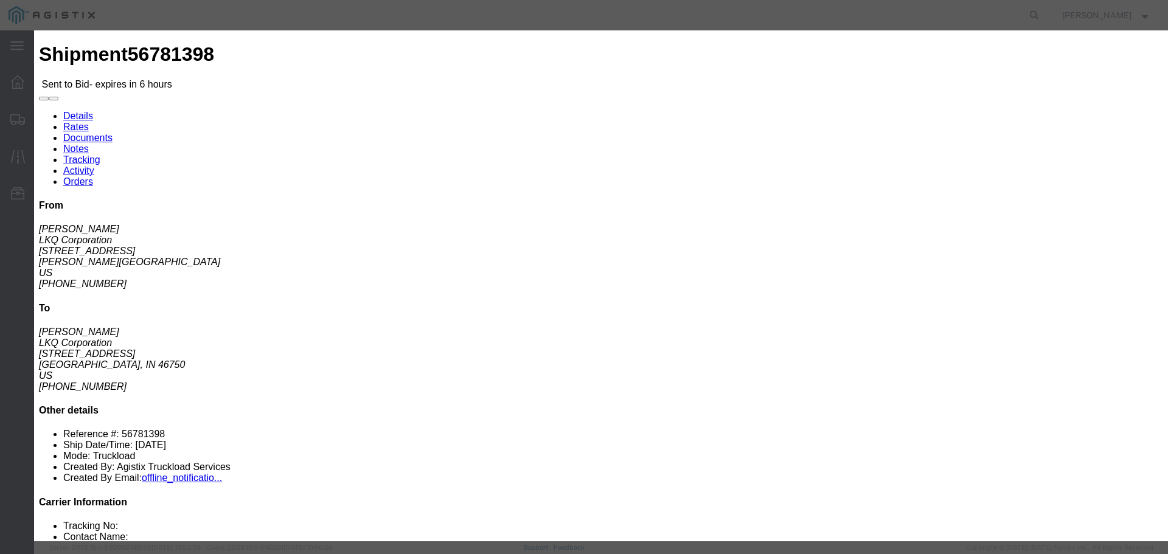
click input "text"
type input "RLX"
click div "Bid Information Vendor Select Riverstone Logistics LLC Service Level Select Rai…"
click select "Select Air Less than Truckload Multi-Leg Ocean Freight Rail Small Parcel Truckl…"
select select "TL"
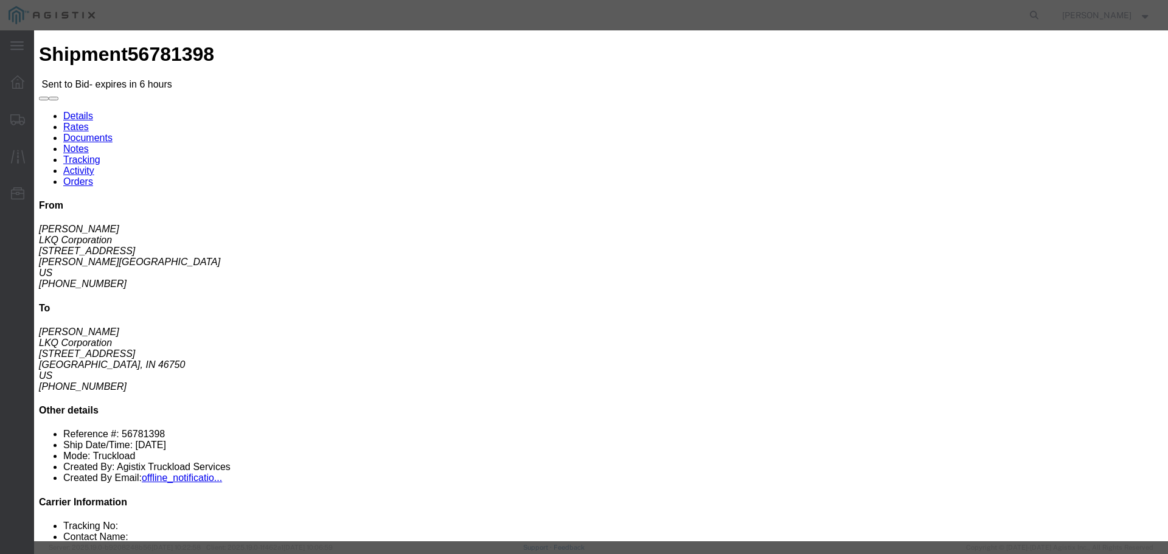
click select "Select Air Less than Truckload Multi-Leg Ocean Freight Rail Small Parcel Truckl…"
click input "number"
type input "1"
click input "number"
type input "1100"
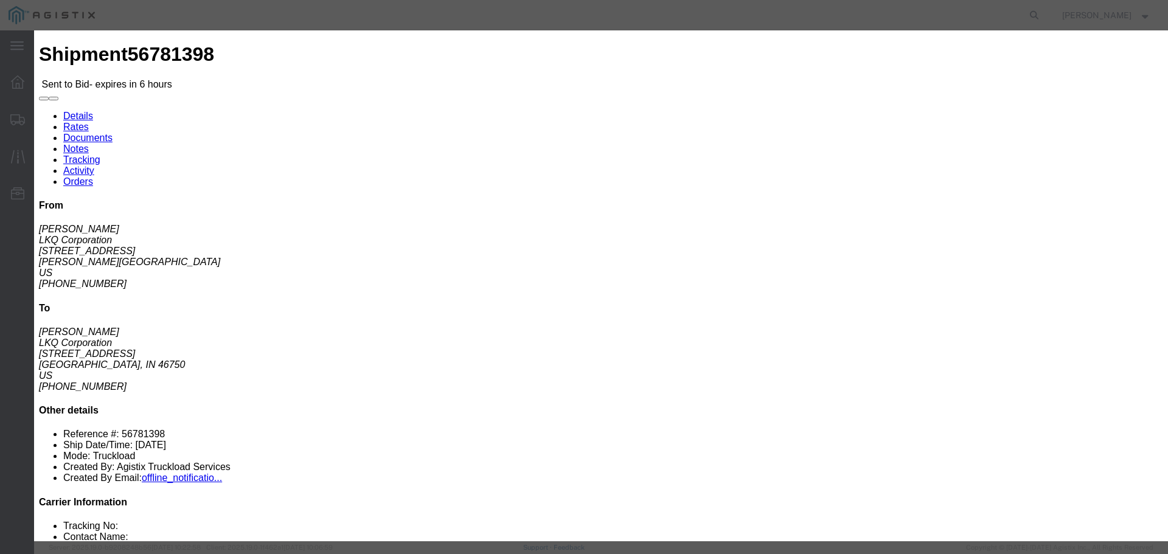
click div "Mode Select Air Less than Truckload Multi-Leg Ocean Freight Rail Small Parcel T…"
click button "Submit"
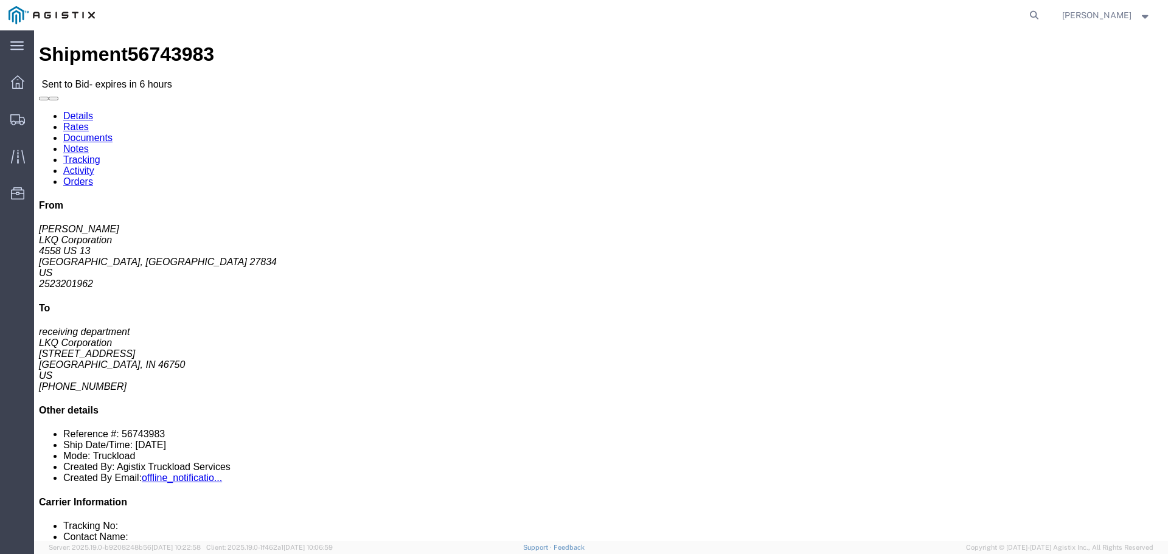
click button "button"
click link "Enter / Modify Bid"
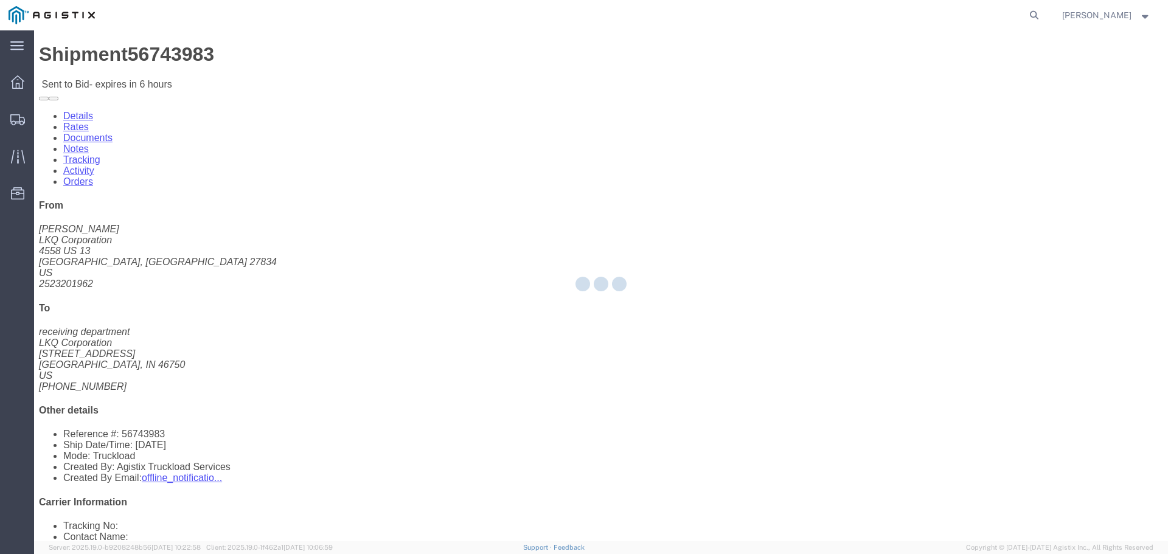
select select "22593"
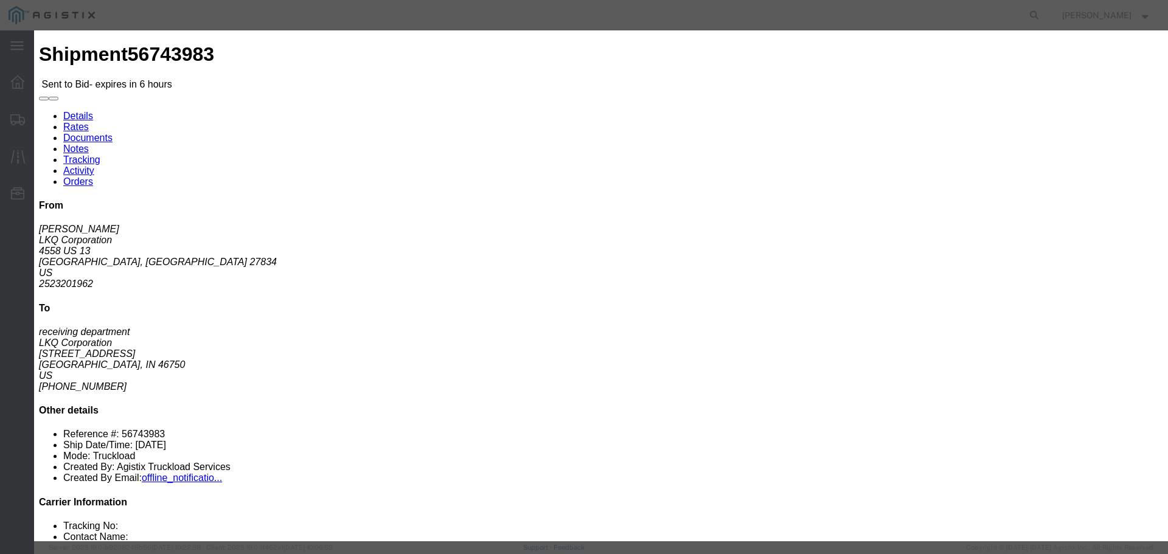
click select "Select Rail TL Standard 3 - 5 Day"
select select "41882"
click select "Select Rail TL Standard 3 - 5 Day"
click input "text"
type input "RLX"
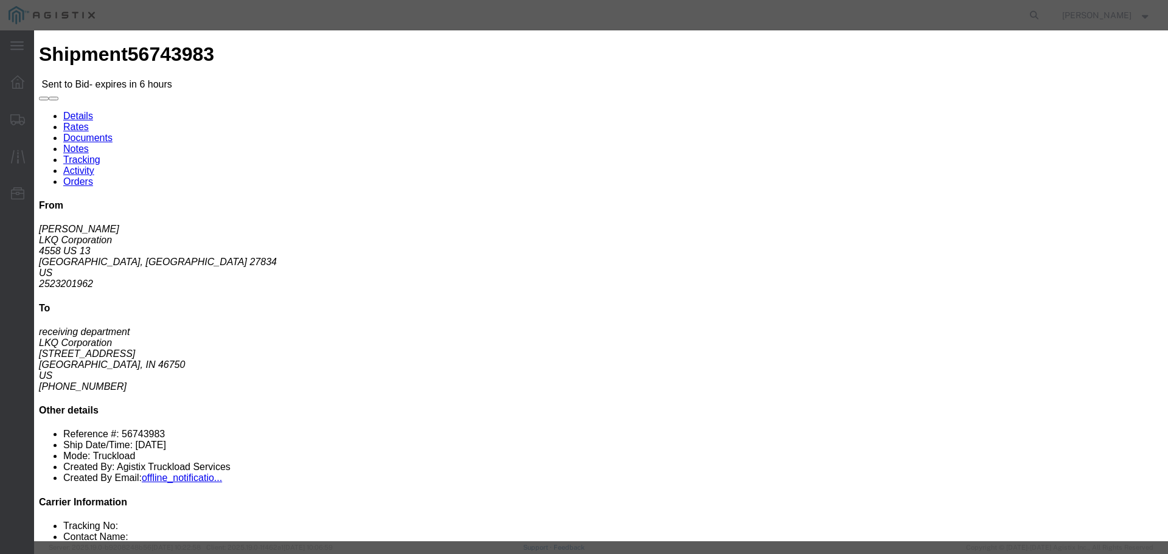
click div "Reference"
click select "Select Air Less than Truckload Multi-Leg Ocean Freight Rail Small Parcel Truckl…"
click textarea
click input "number"
click div "Mode Select Air Less than Truckload Multi-Leg Ocean Freight Rail Small Parcel T…"
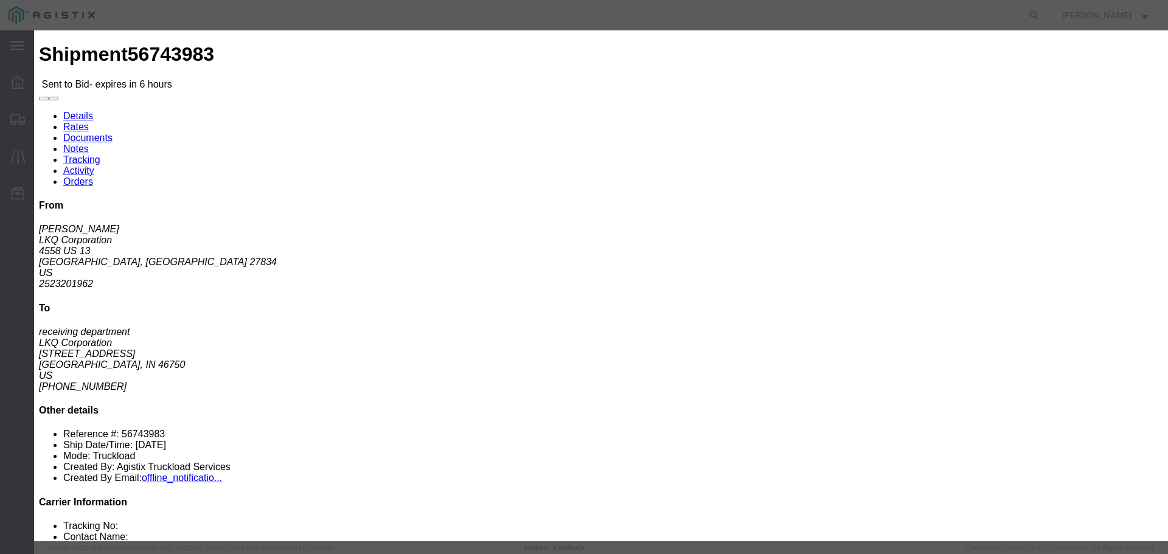
click select "Select Air Less than Truckload Multi-Leg Ocean Freight Rail Small Parcel Truckl…"
select select "TL"
click select "Select Air Less than Truckload Multi-Leg Ocean Freight Rail Small Parcel Truckl…"
click input "number"
type input "2"
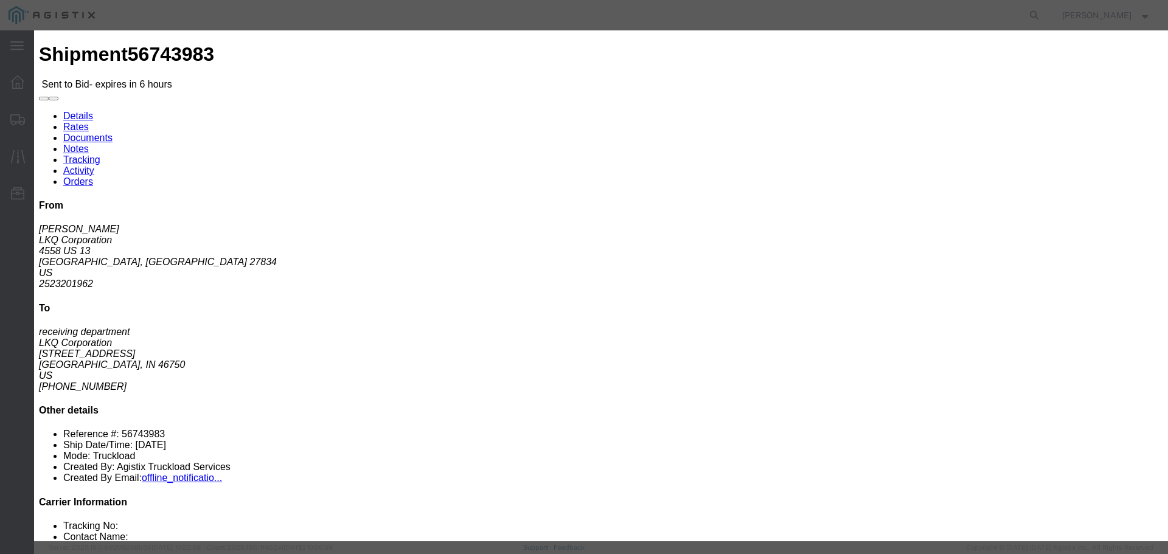
click input "number"
type input "1350"
drag, startPoint x: 629, startPoint y: 312, endPoint x: 633, endPoint y: 317, distance: 6.9
click div "Add charge"
click button "Submit"
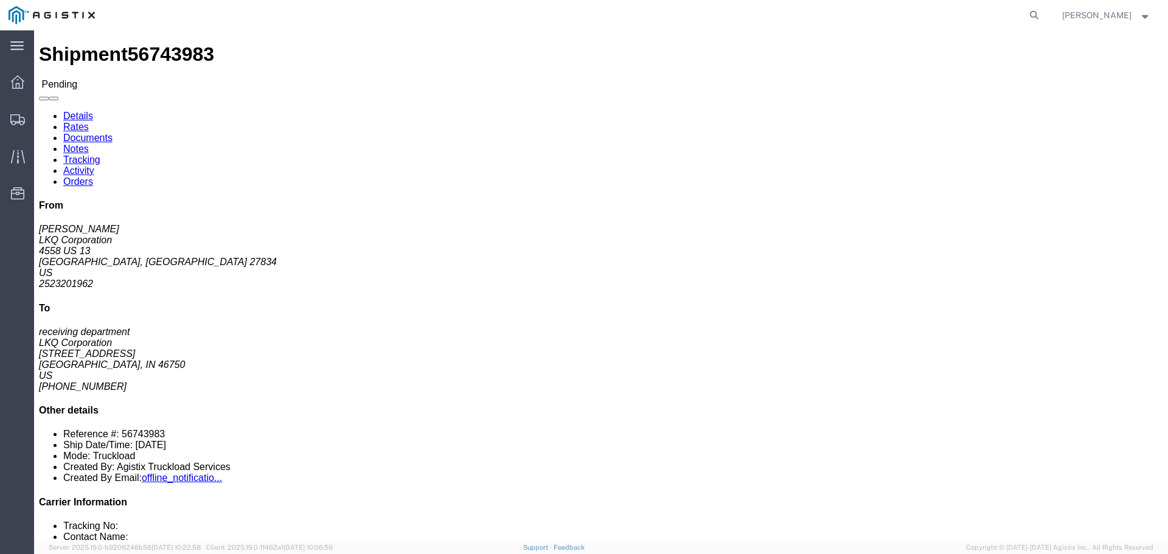
click at [27, 10] on img at bounding box center [52, 15] width 86 height 18
